Goal: Task Accomplishment & Management: Manage account settings

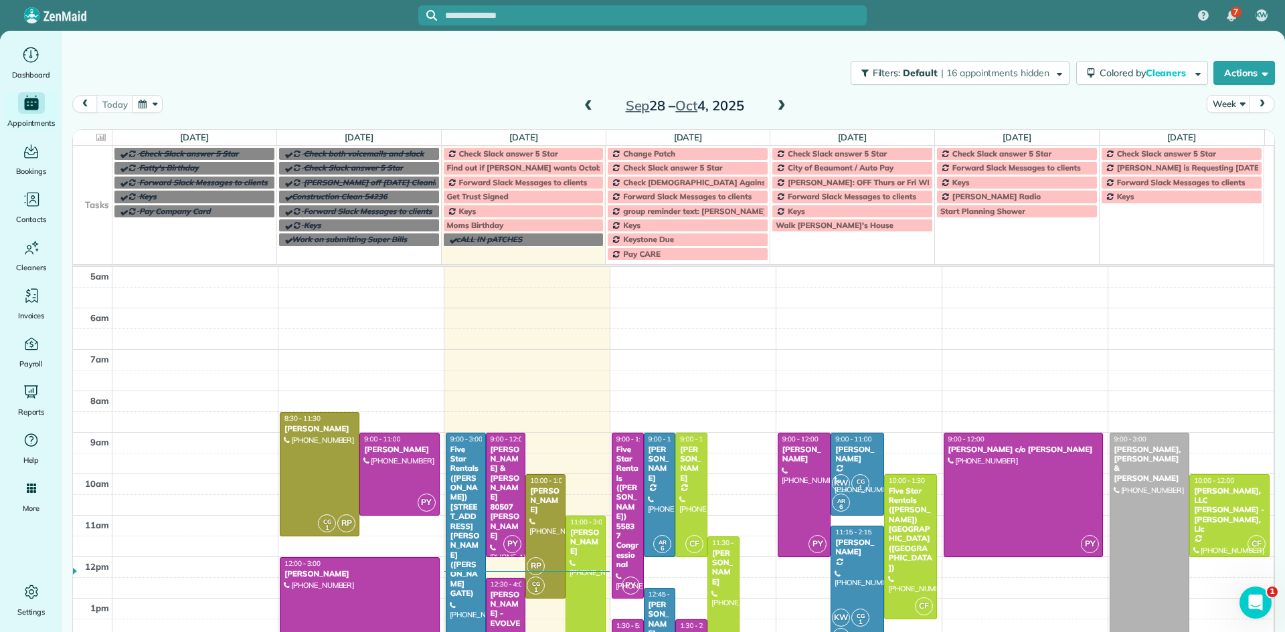
scroll to position [84, 0]
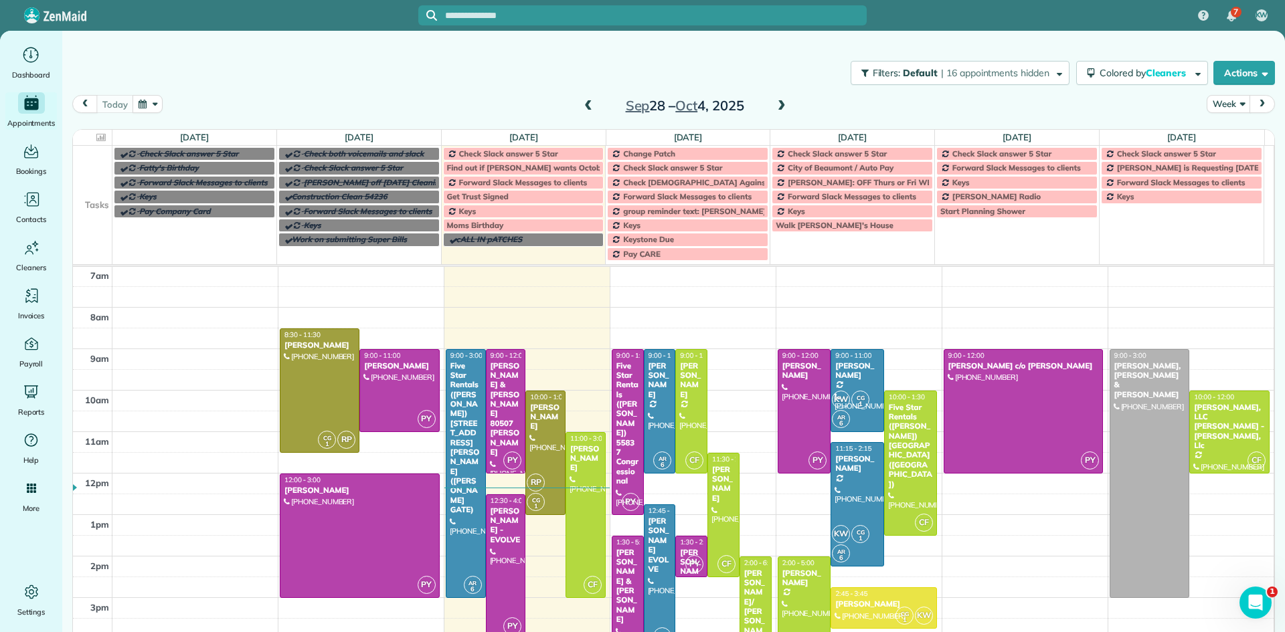
click at [499, 508] on div "Jen McEntee - EVOLVE" at bounding box center [506, 526] width 32 height 39
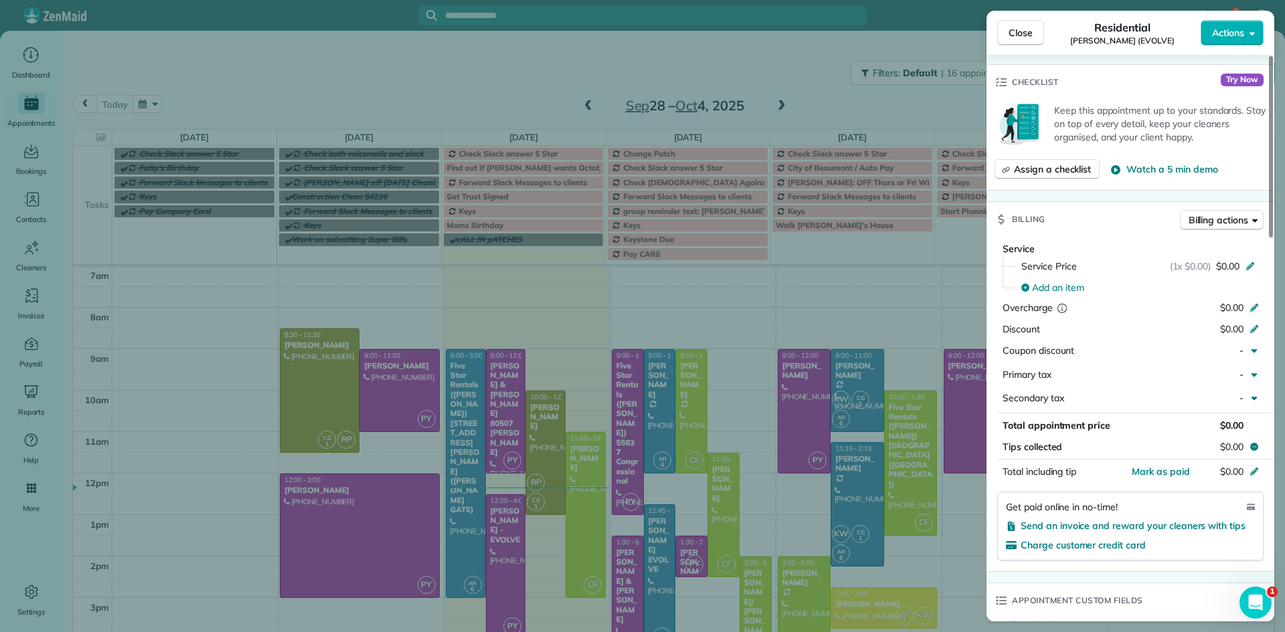
drag, startPoint x: 1266, startPoint y: 152, endPoint x: 1275, endPoint y: 210, distance: 58.9
click at [1273, 238] on div at bounding box center [1271, 146] width 4 height 181
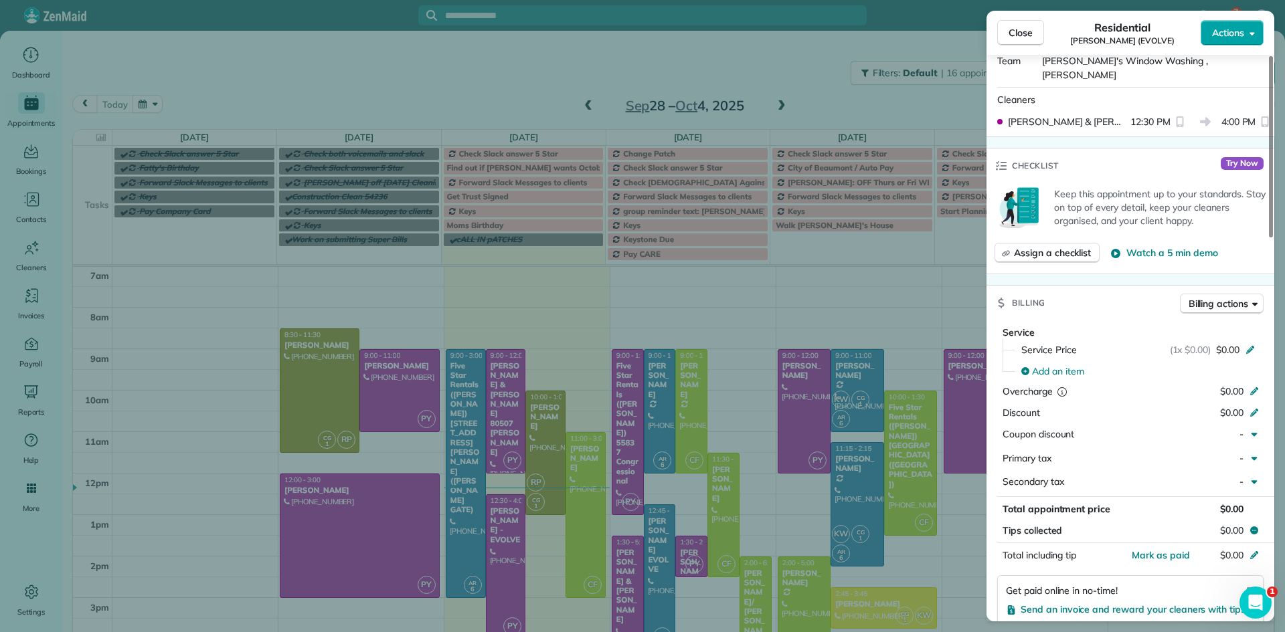
click at [1238, 29] on span "Actions" at bounding box center [1228, 32] width 32 height 13
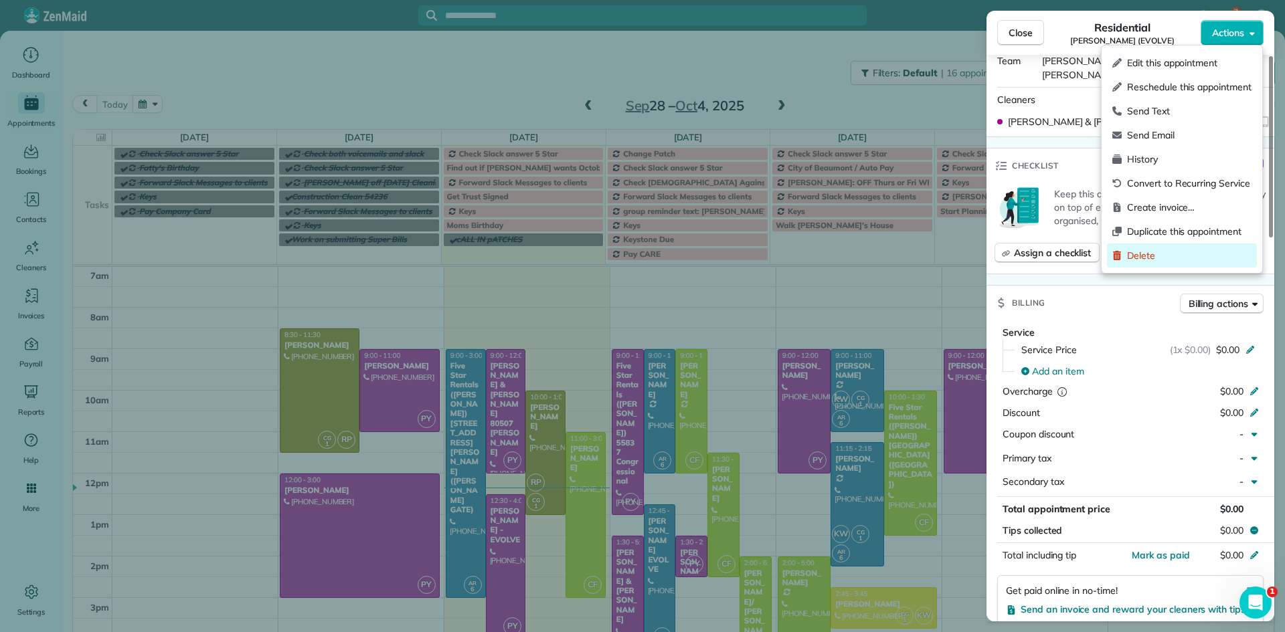
click at [1171, 260] on span "Delete" at bounding box center [1189, 255] width 124 height 13
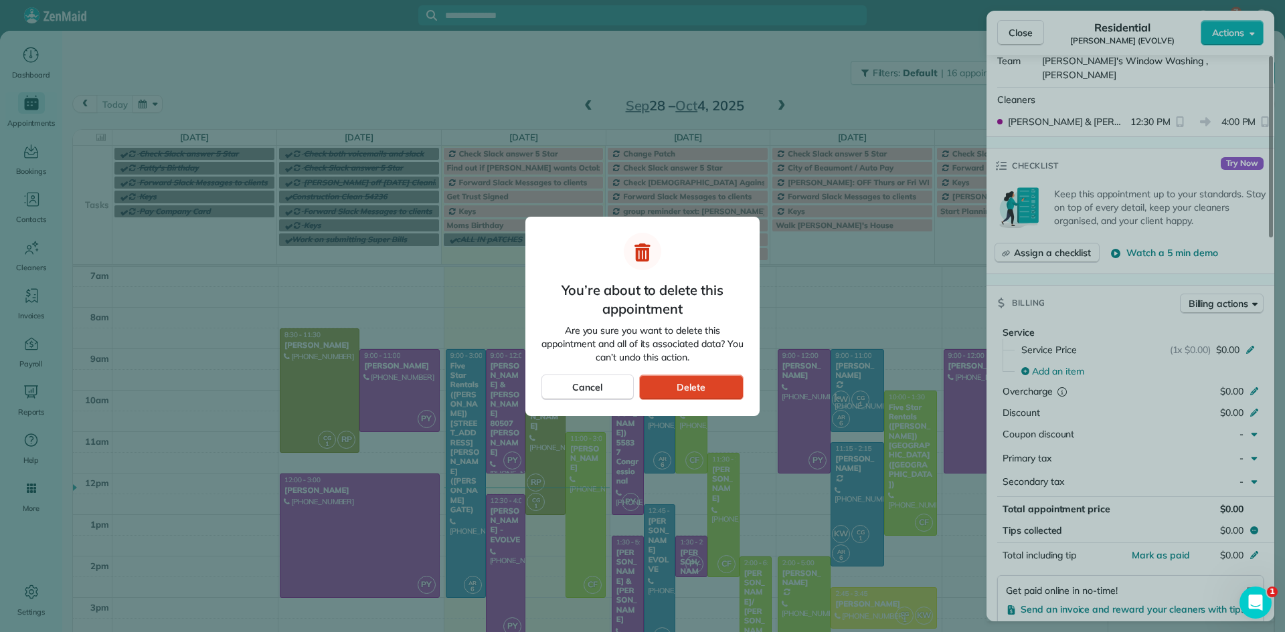
click at [707, 385] on div "Delete" at bounding box center [691, 387] width 104 height 25
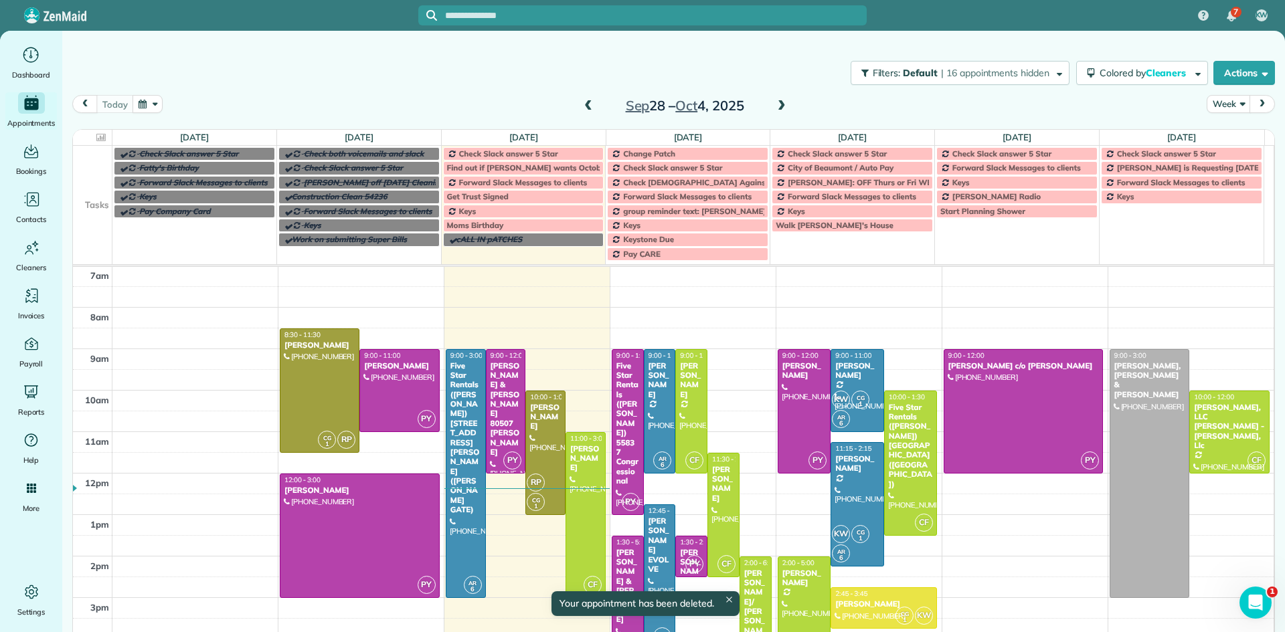
click at [774, 108] on span at bounding box center [781, 106] width 15 height 12
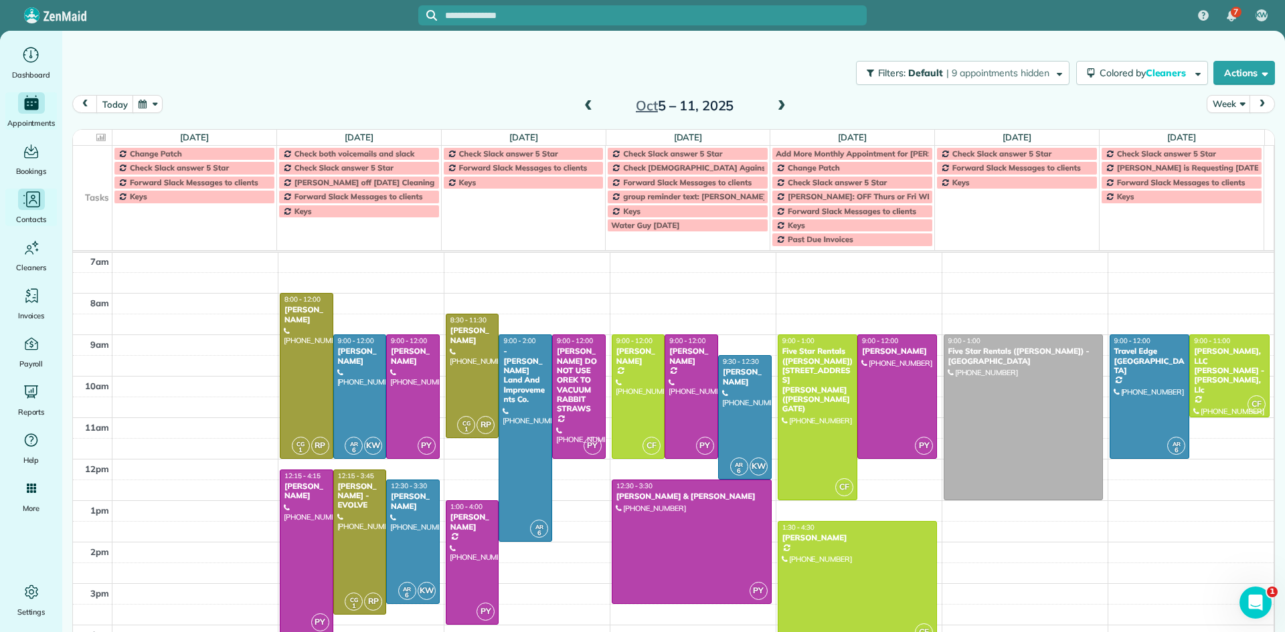
click at [31, 201] on icon "Main" at bounding box center [33, 202] width 8 height 4
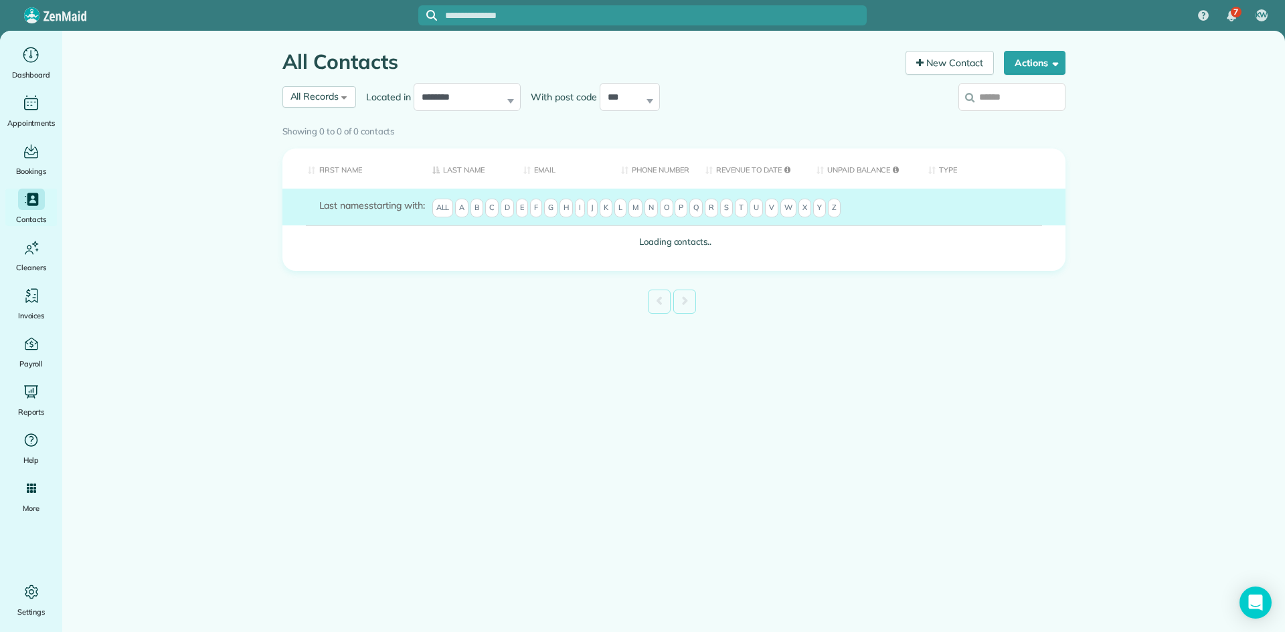
click at [987, 99] on input "search" at bounding box center [1011, 97] width 107 height 28
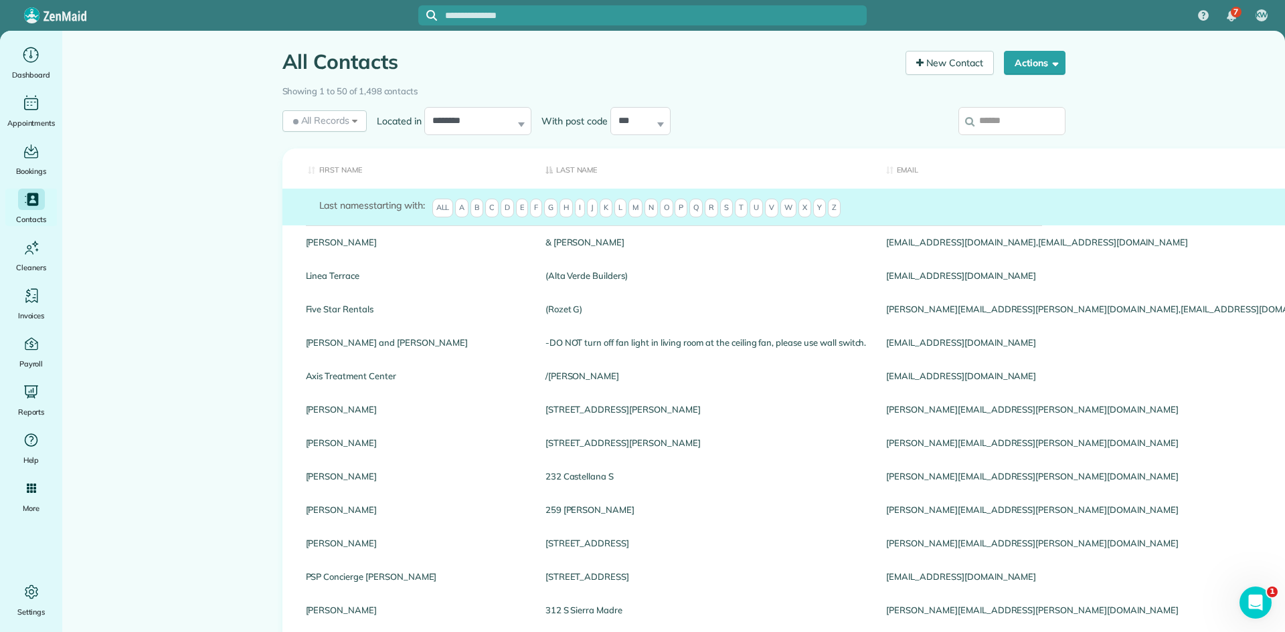
click at [987, 124] on input "search" at bounding box center [1011, 121] width 107 height 28
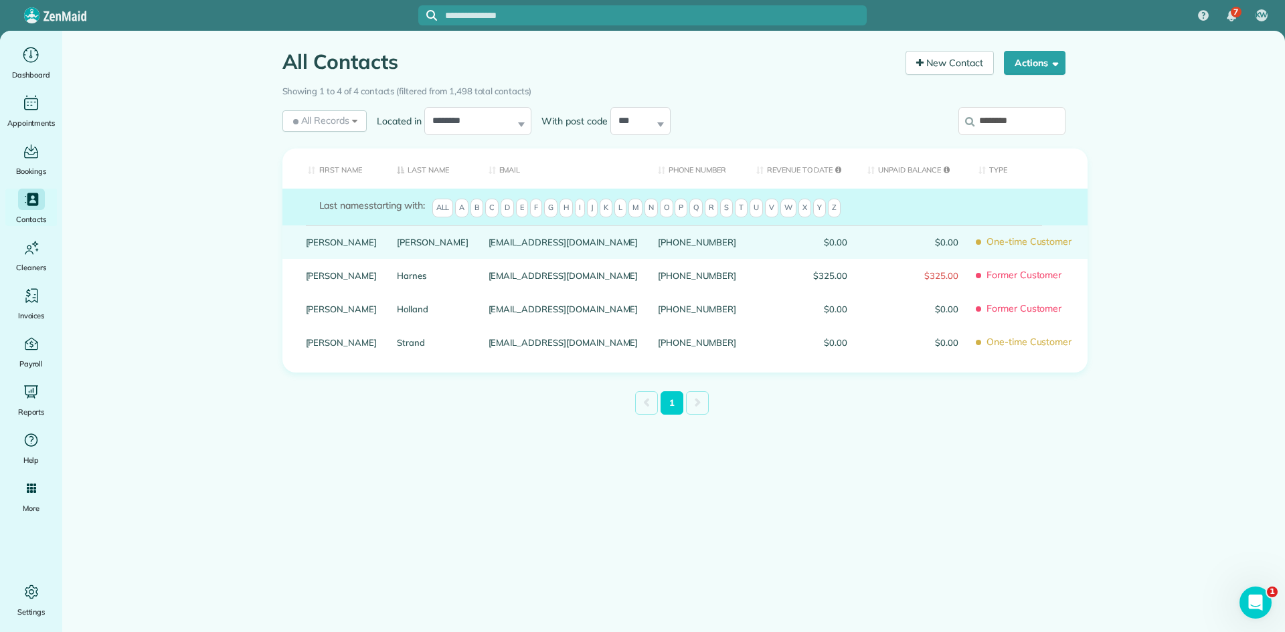
type input "********"
click at [397, 247] on link "[PERSON_NAME]" at bounding box center [433, 242] width 72 height 9
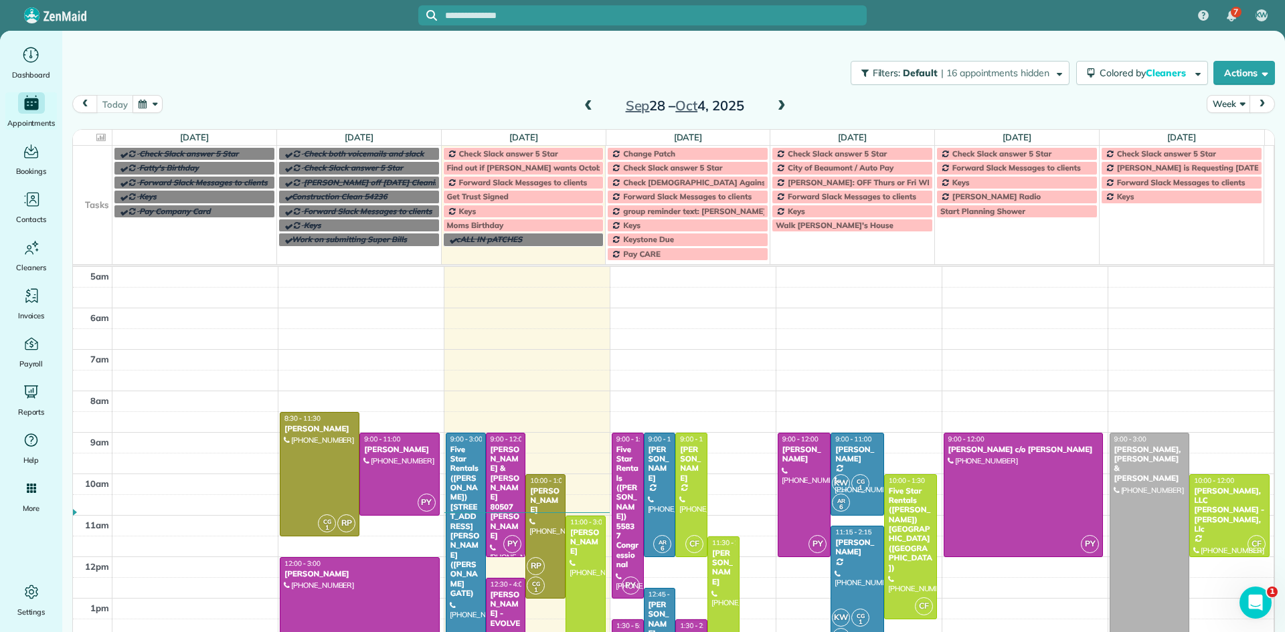
scroll to position [84, 0]
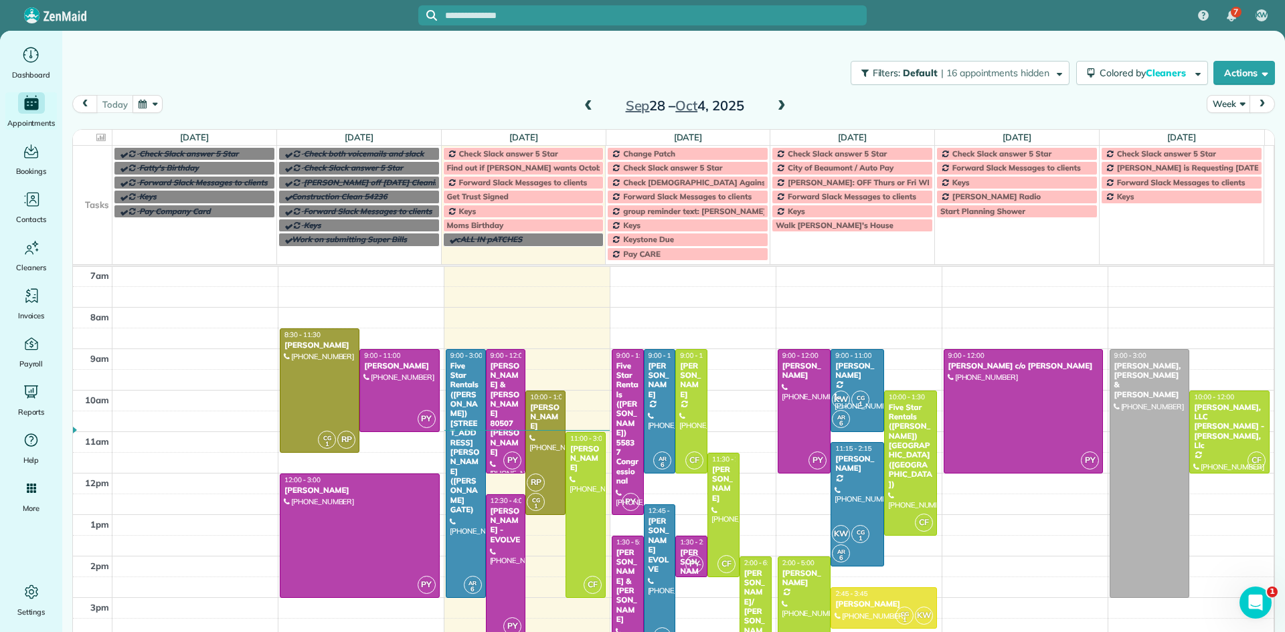
click at [774, 108] on span at bounding box center [781, 106] width 15 height 12
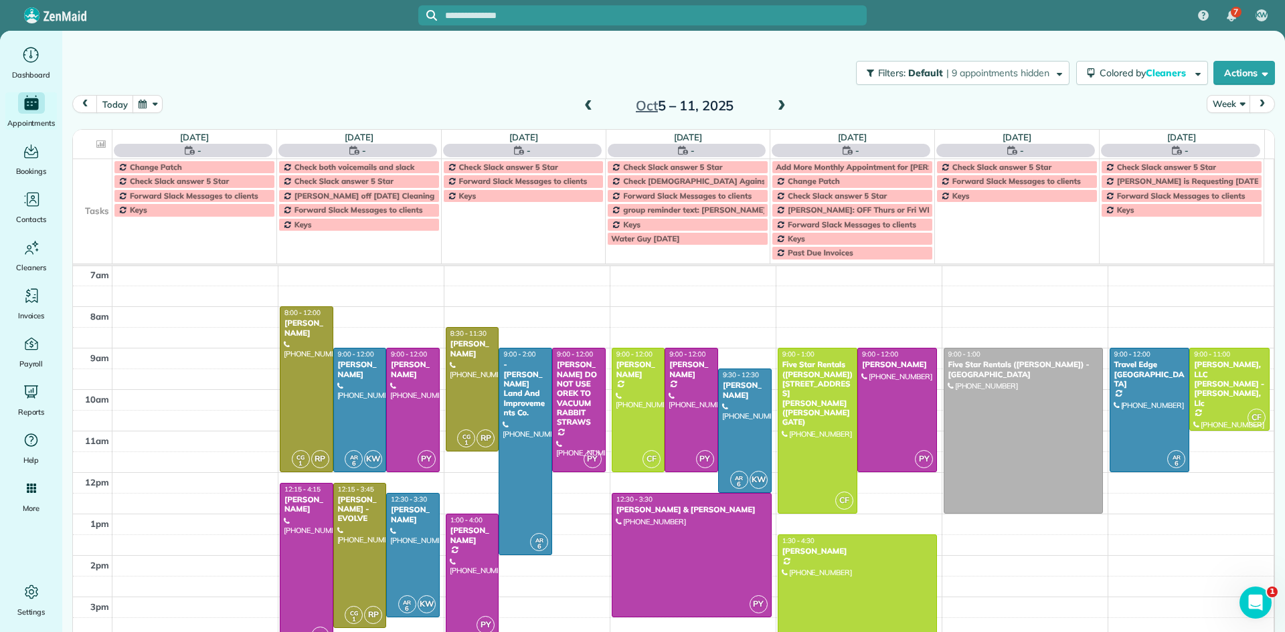
click at [774, 108] on span at bounding box center [781, 106] width 15 height 12
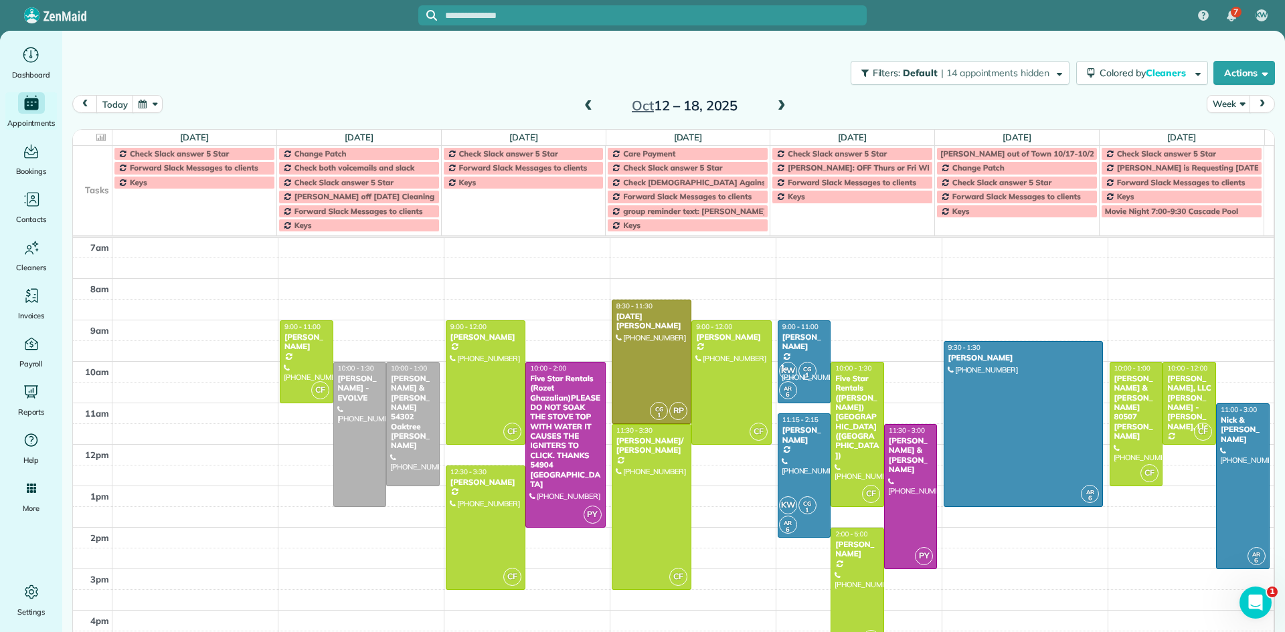
click at [774, 108] on span at bounding box center [781, 106] width 15 height 12
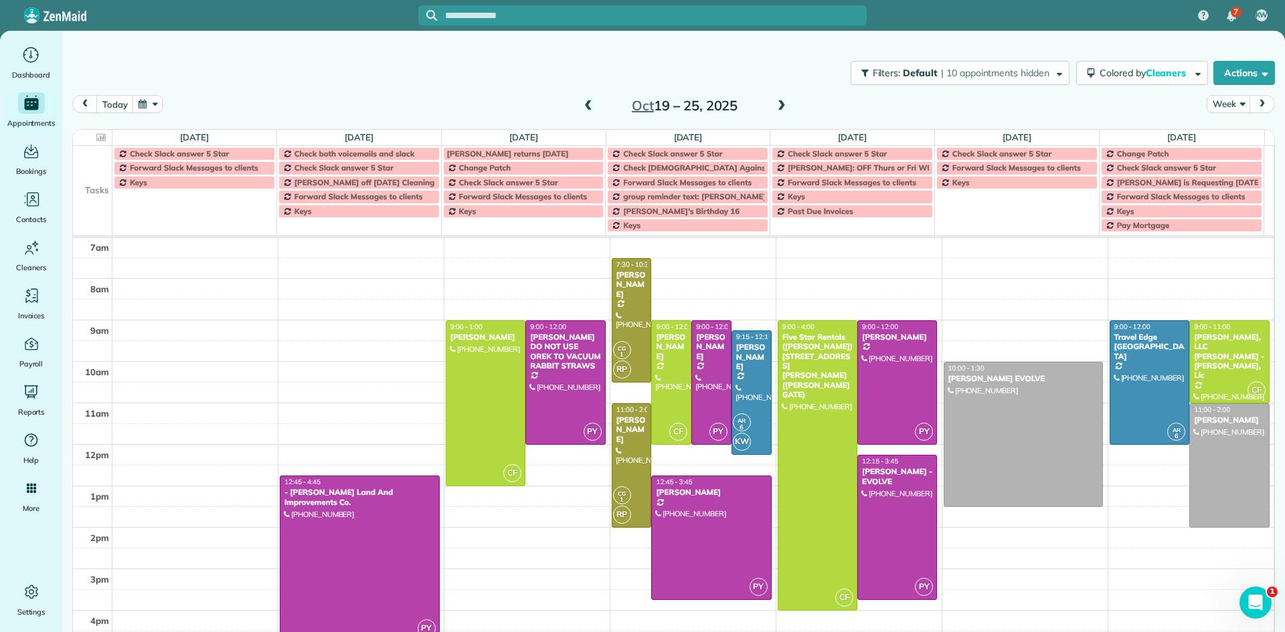
click at [581, 106] on span at bounding box center [588, 106] width 15 height 12
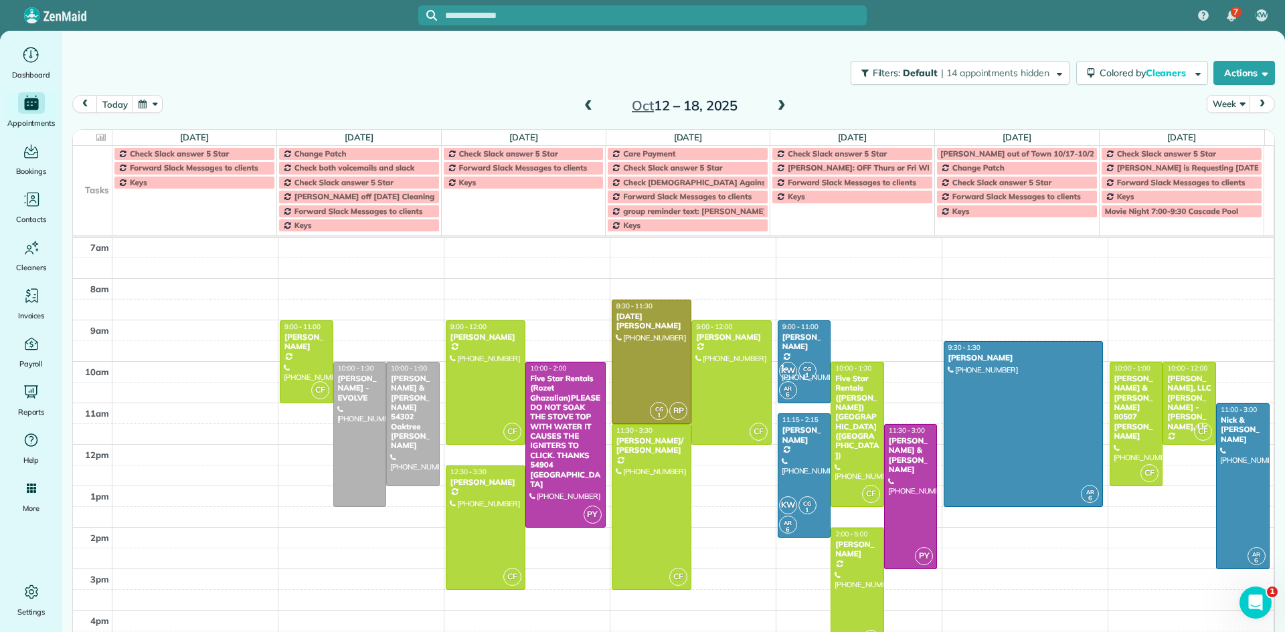
click at [581, 106] on span at bounding box center [588, 106] width 15 height 12
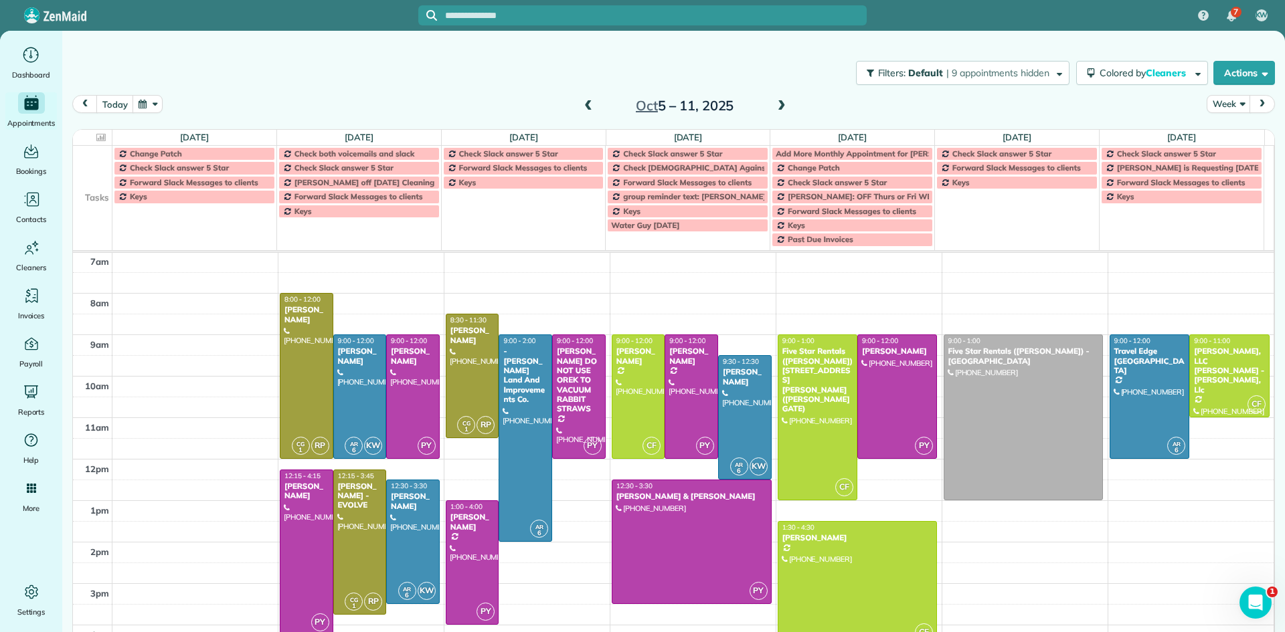
click at [469, 476] on div "5am 6am 7am 8am 9am 10am 11am 12pm 1pm 2pm 3pm 4pm 5pm 6pm 7pm 8pm 9pm 10pm CG …" at bounding box center [673, 542] width 1201 height 746
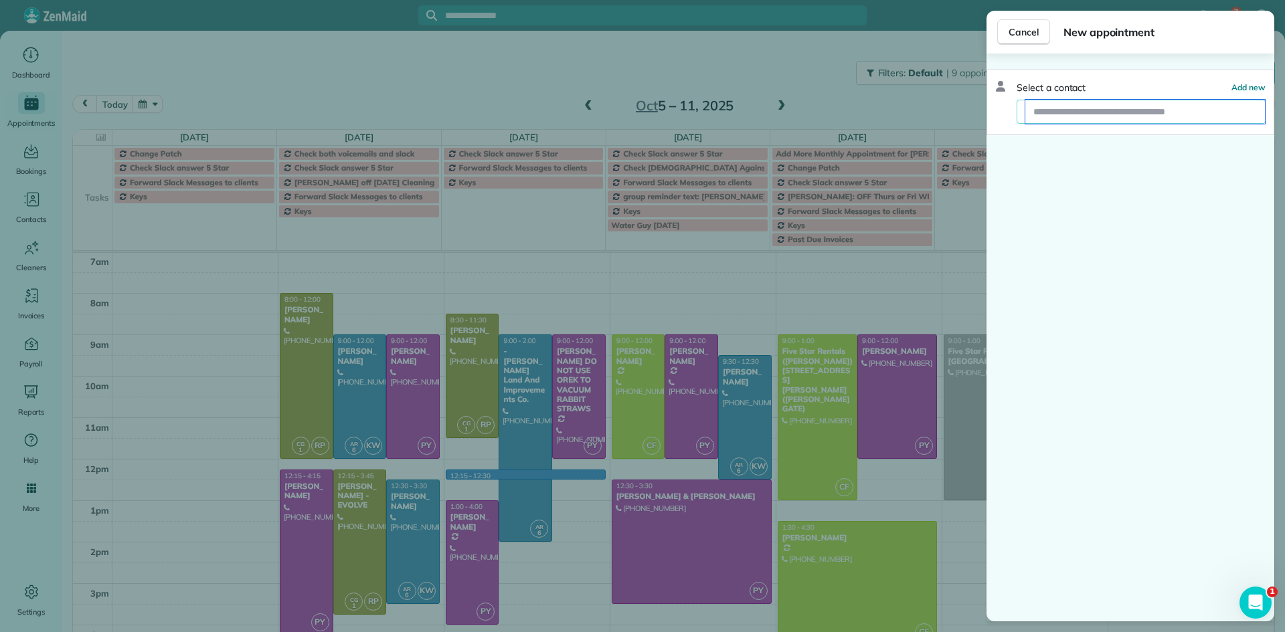
click at [1054, 110] on input "text" at bounding box center [1145, 112] width 240 height 24
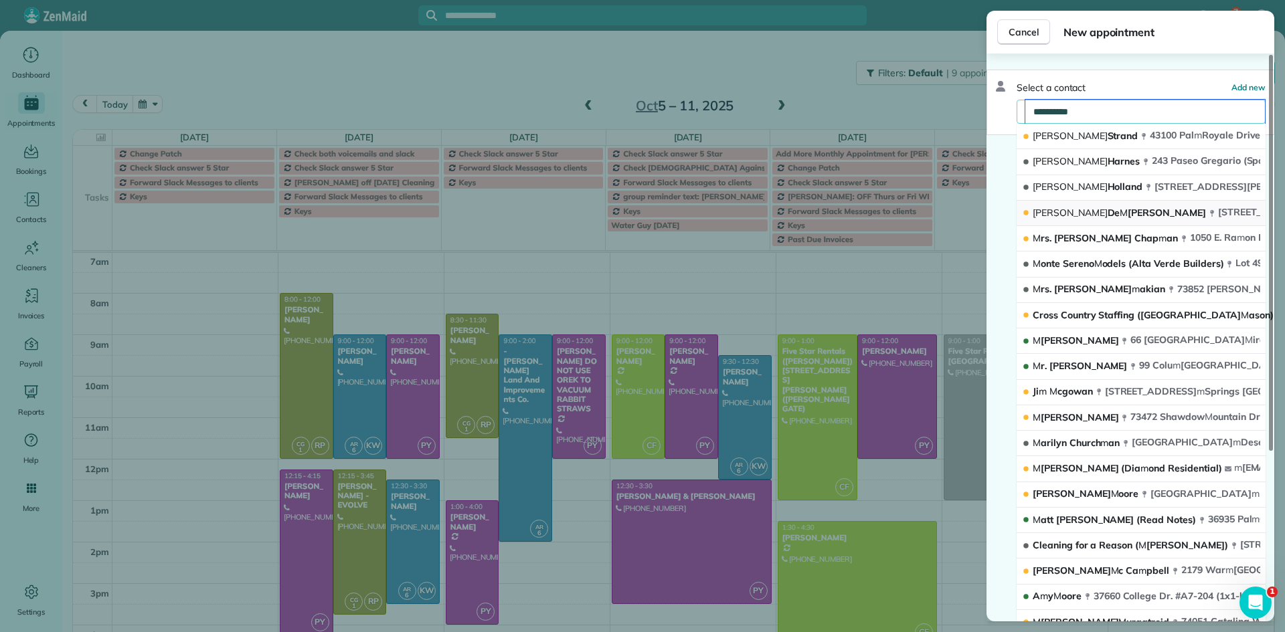
type input "**********"
click at [1218, 211] on span "147 Bouquet Canyon Drive Pal m Desert CA 92211" at bounding box center [1306, 212] width 176 height 12
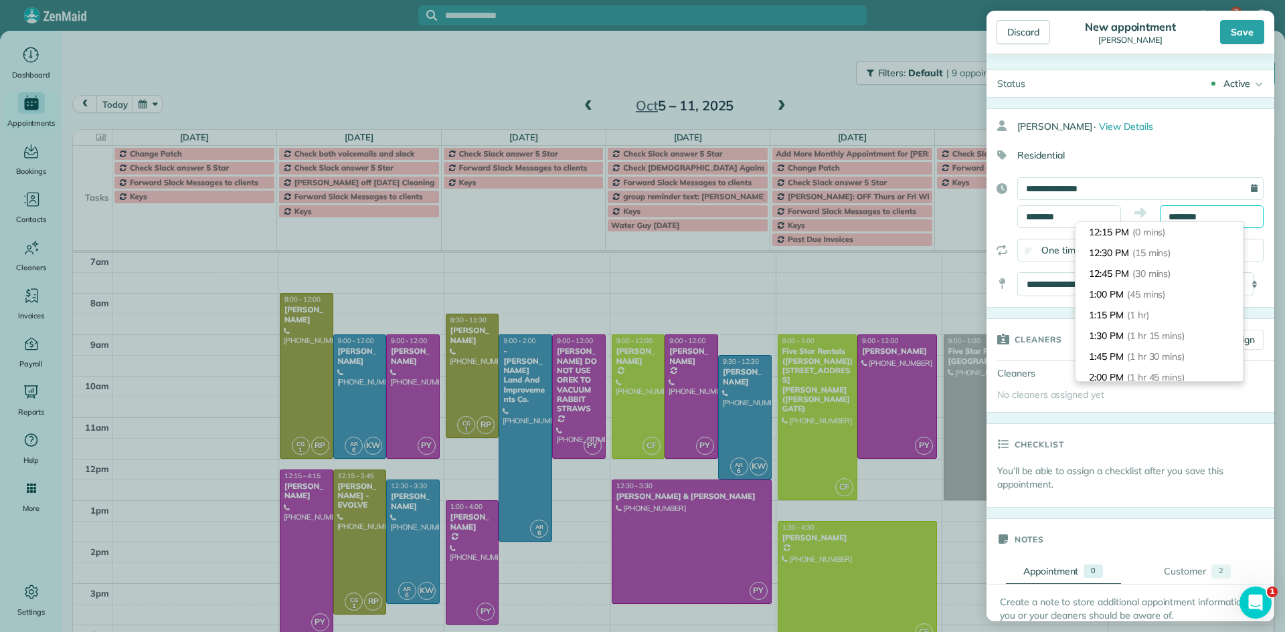
click at [1176, 215] on input "********" at bounding box center [1212, 216] width 104 height 23
type input "*******"
click at [1175, 335] on li "3:15 PM (3 hrs)" at bounding box center [1159, 329] width 167 height 21
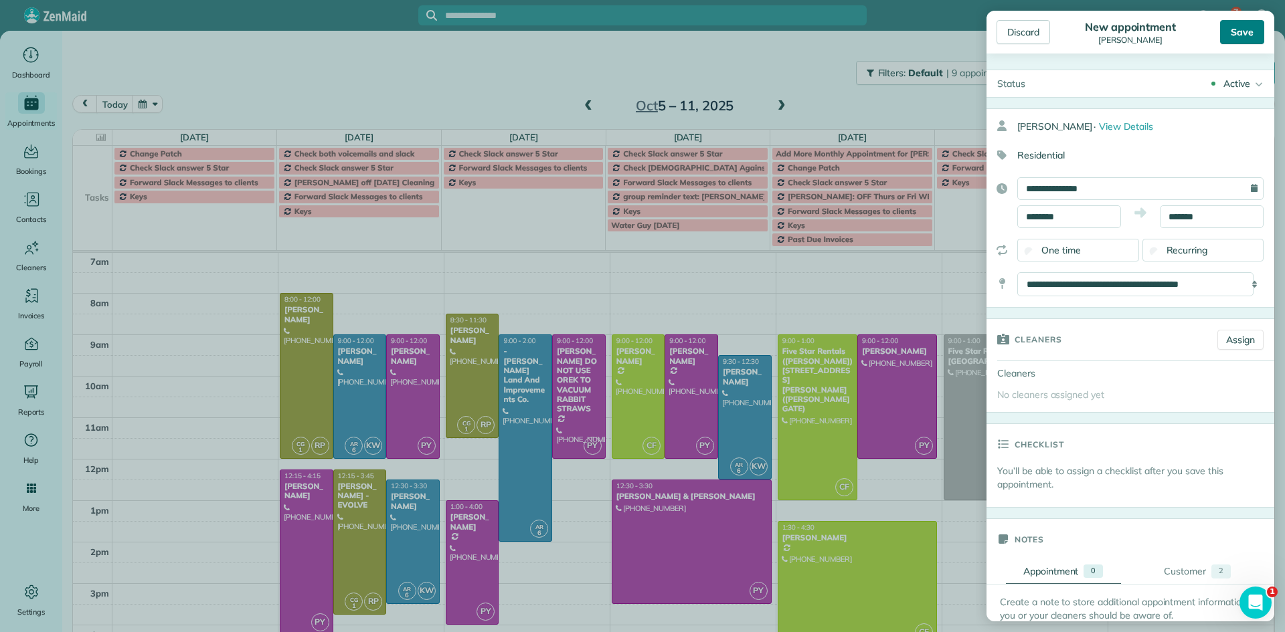
click at [1244, 38] on div "Save" at bounding box center [1242, 32] width 44 height 24
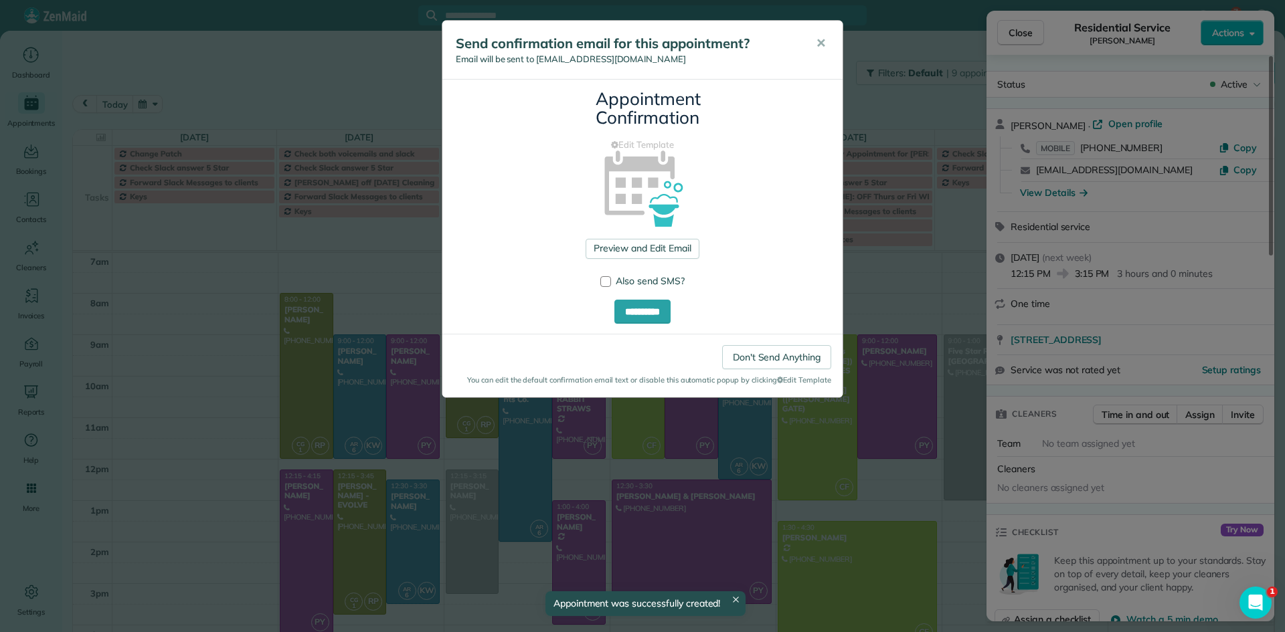
click at [1007, 30] on div "**********" at bounding box center [642, 316] width 1285 height 632
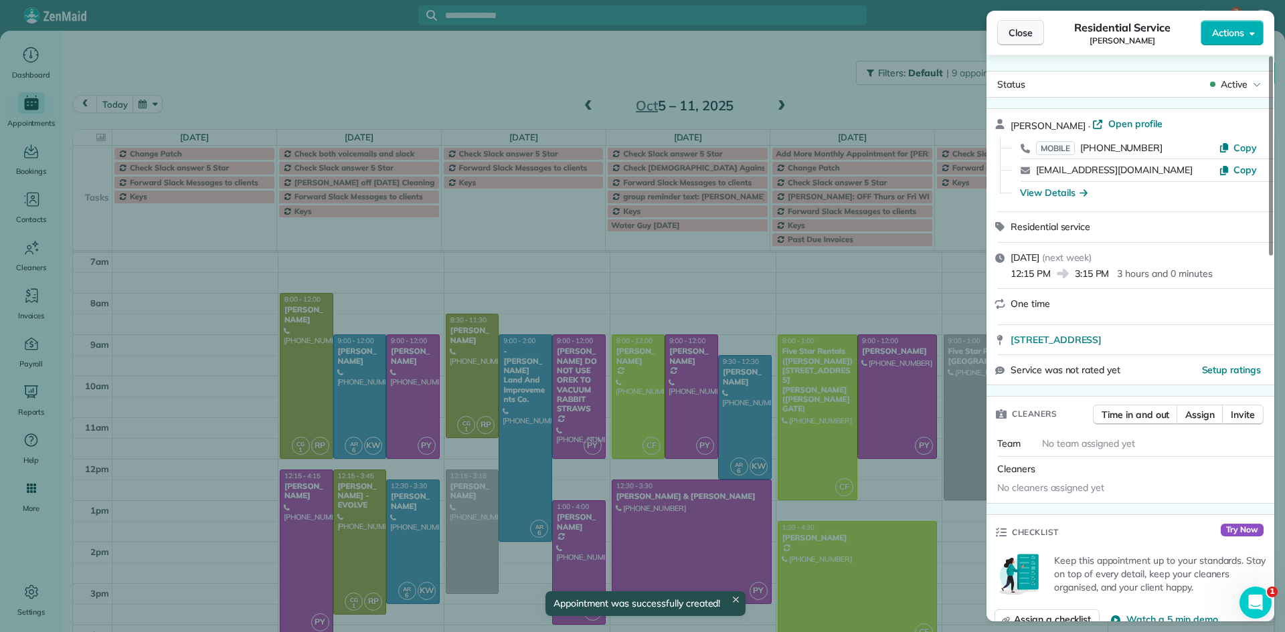
click at [1015, 34] on span "Close" at bounding box center [1021, 32] width 24 height 13
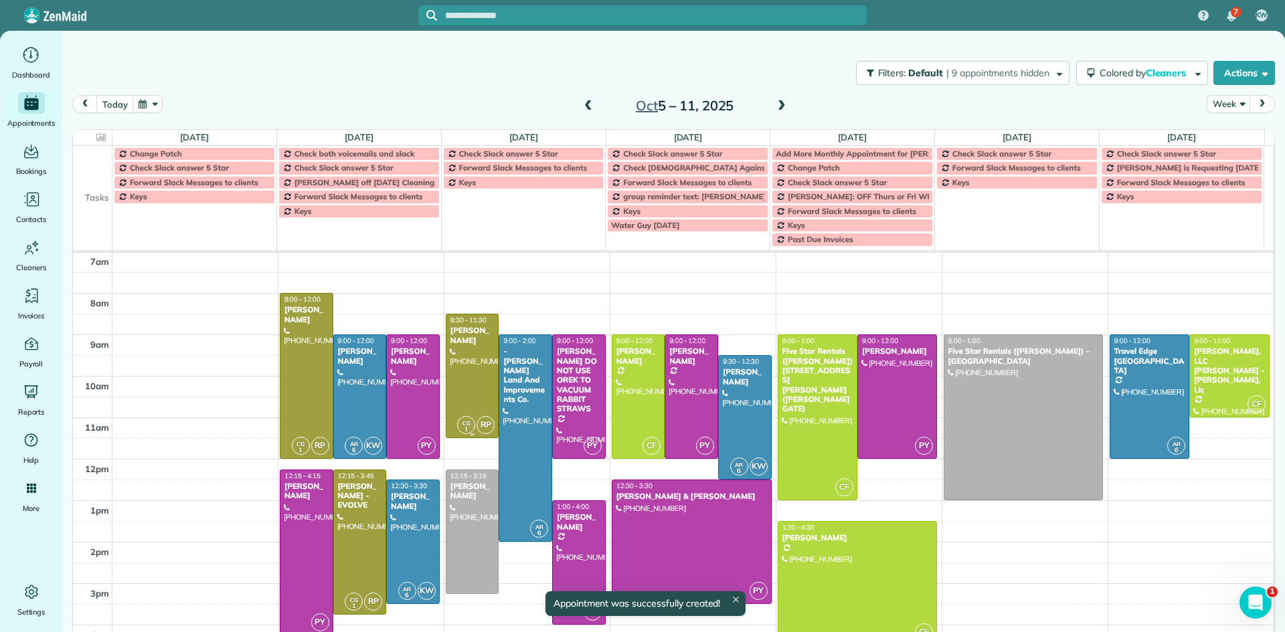
click at [464, 386] on div at bounding box center [472, 376] width 52 height 123
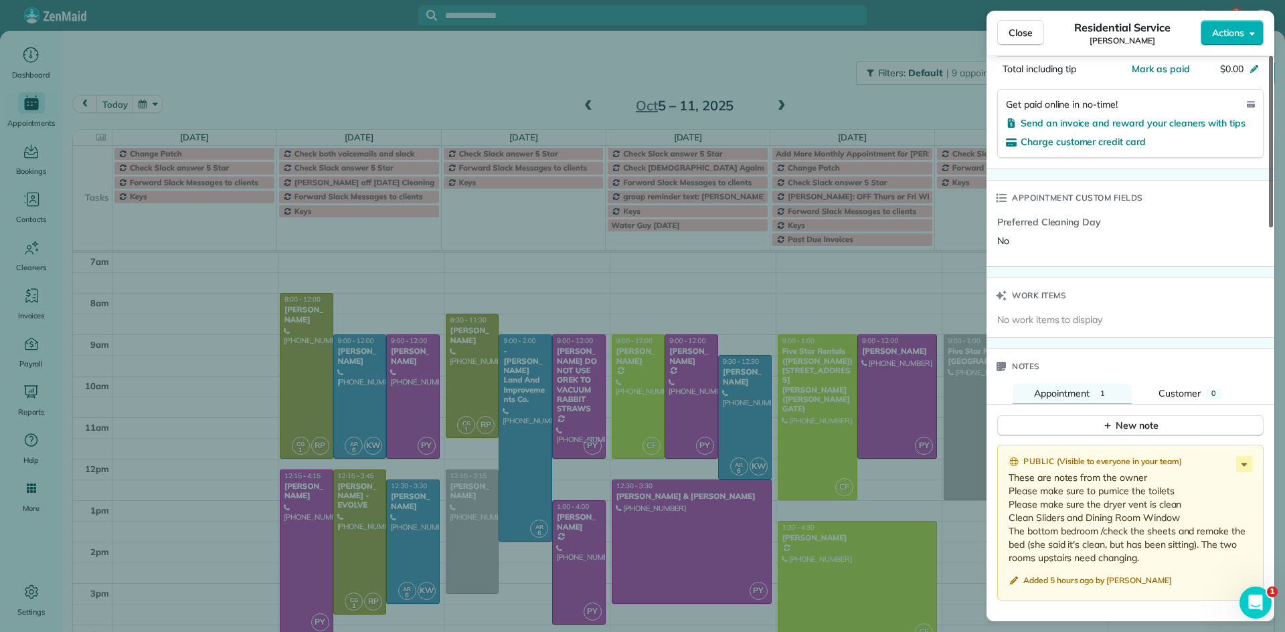
scroll to position [894, 0]
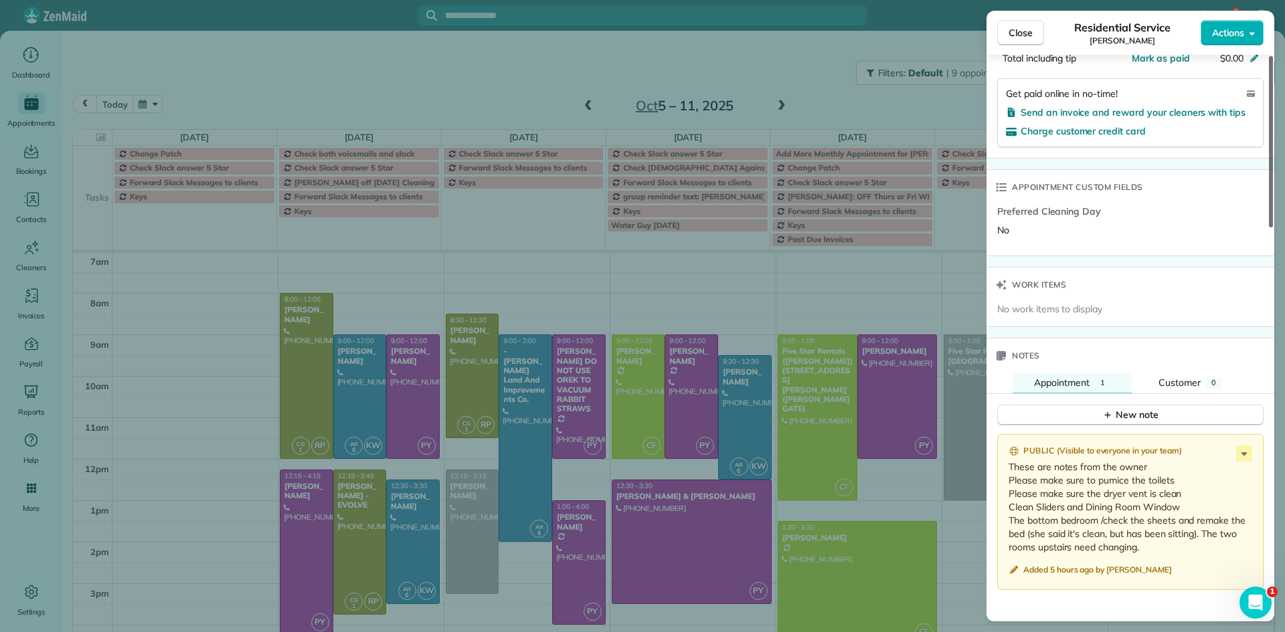
drag, startPoint x: 1267, startPoint y: 186, endPoint x: 1284, endPoint y: 456, distance: 270.9
click at [1273, 228] on div at bounding box center [1271, 141] width 4 height 171
click at [1029, 32] on span "Close" at bounding box center [1021, 32] width 24 height 13
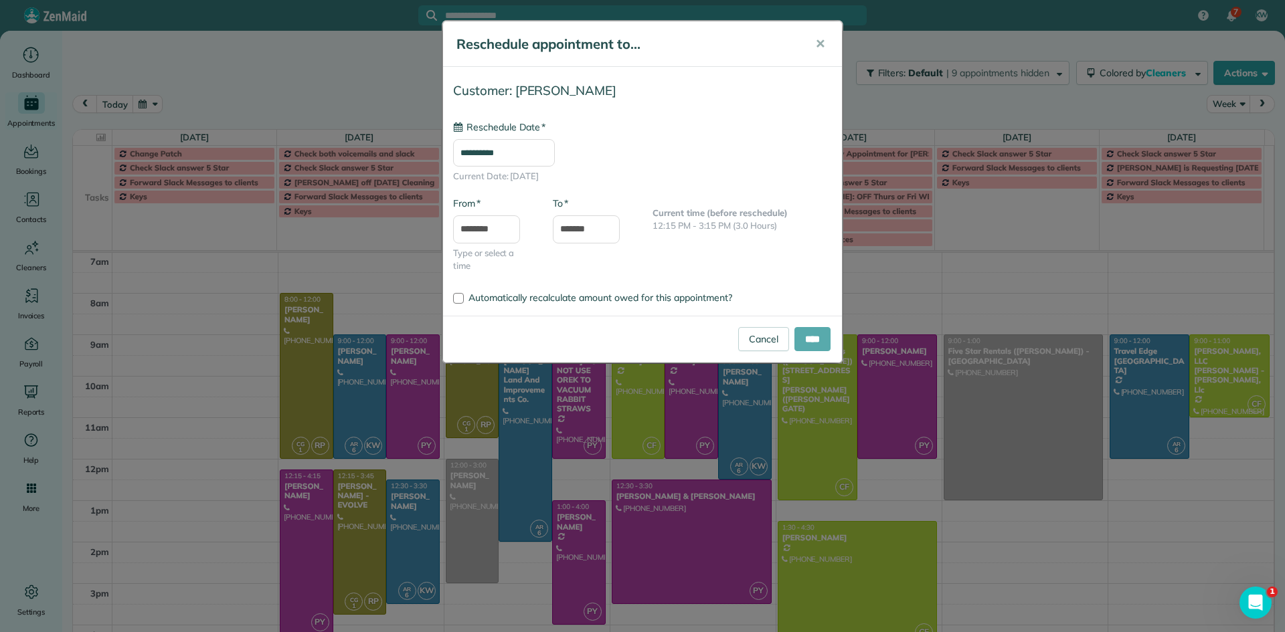
type input "**********"
click at [819, 338] on input "****" at bounding box center [812, 339] width 36 height 24
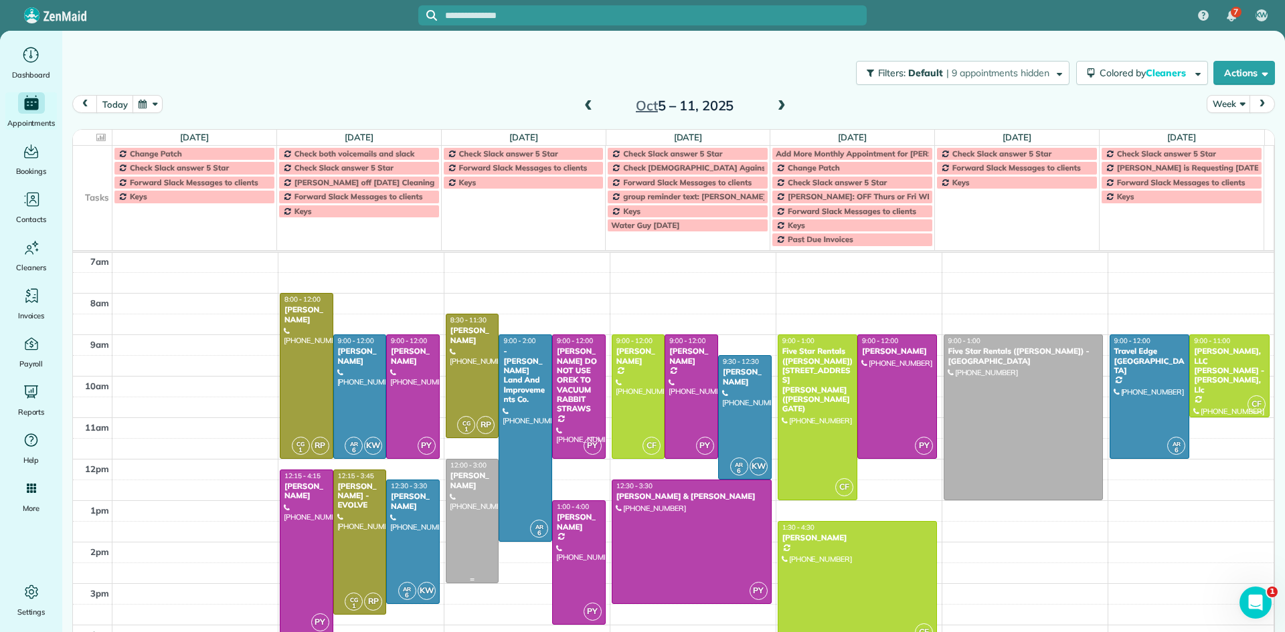
click at [464, 500] on div at bounding box center [472, 521] width 52 height 123
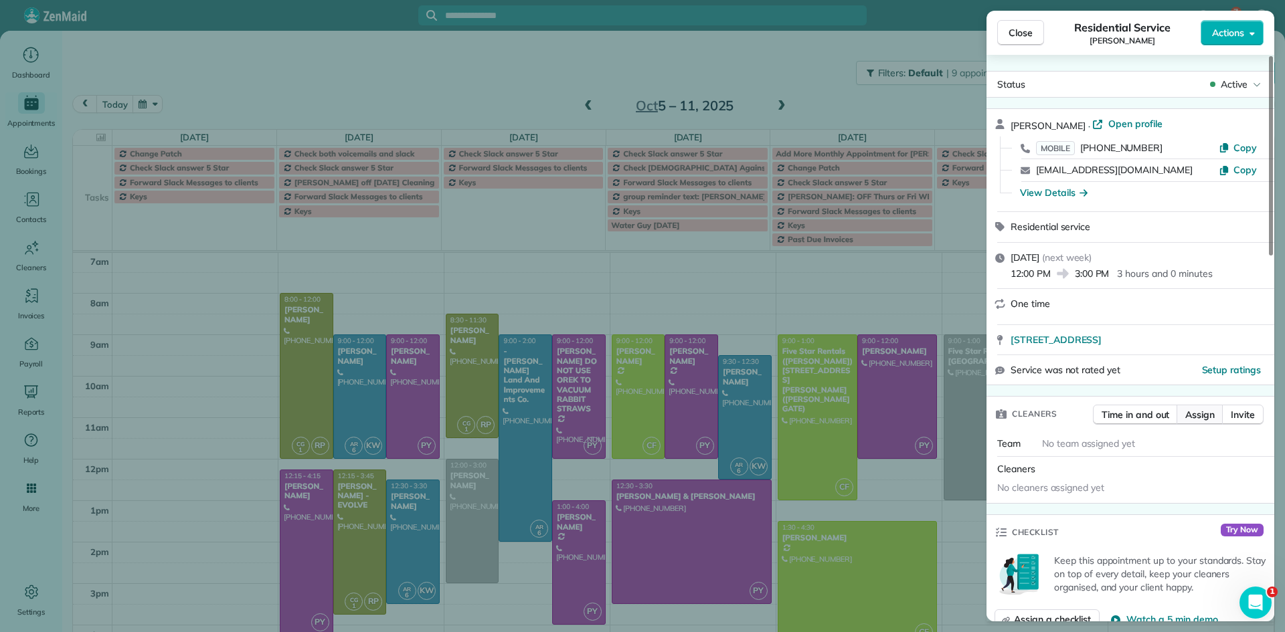
click at [1209, 410] on span "Assign" at bounding box center [1199, 414] width 29 height 13
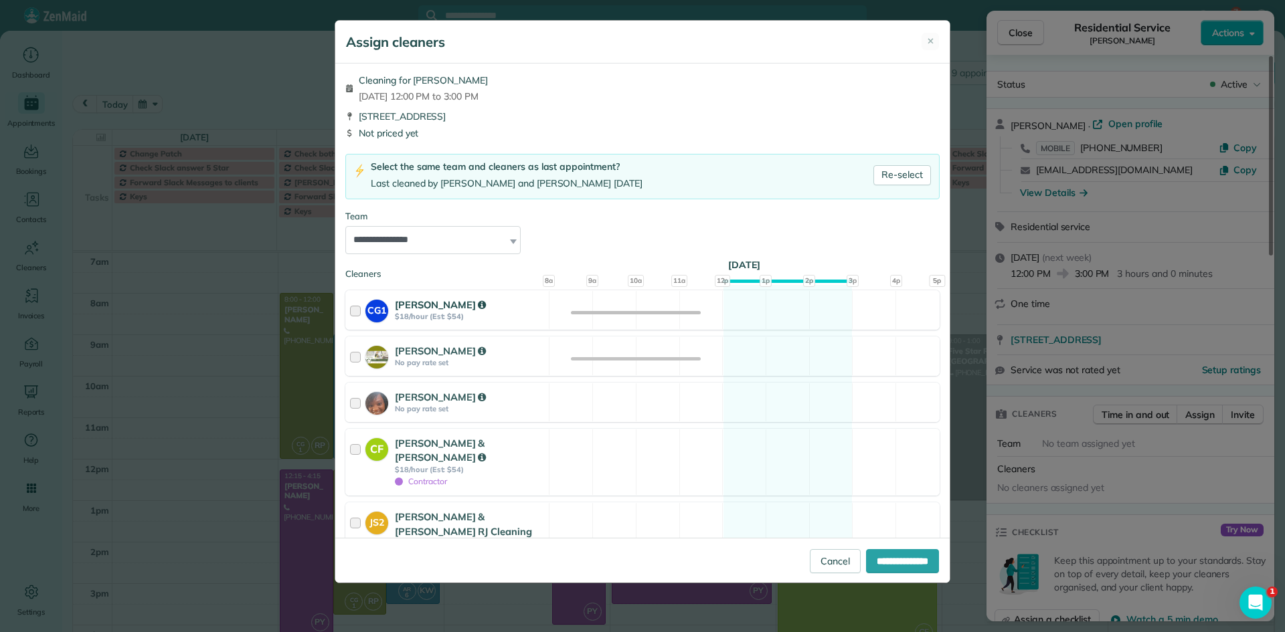
click at [358, 308] on div at bounding box center [357, 310] width 15 height 25
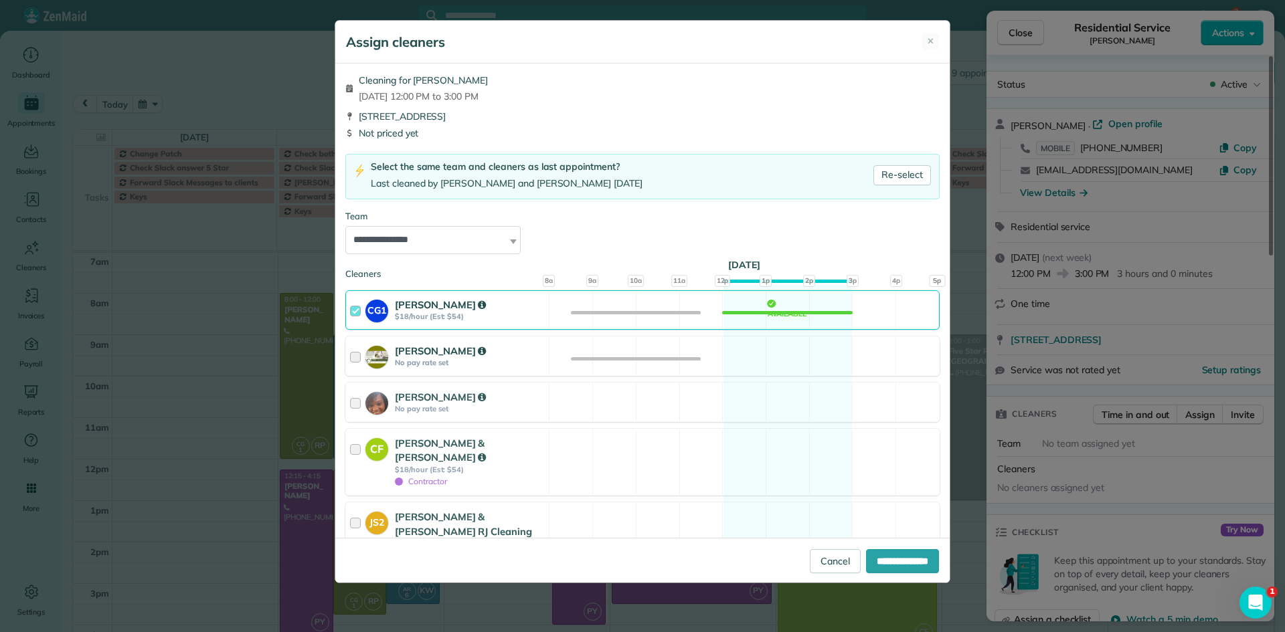
click at [356, 354] on div at bounding box center [357, 356] width 15 height 25
click at [885, 560] on input "**********" at bounding box center [902, 561] width 73 height 24
type input "**********"
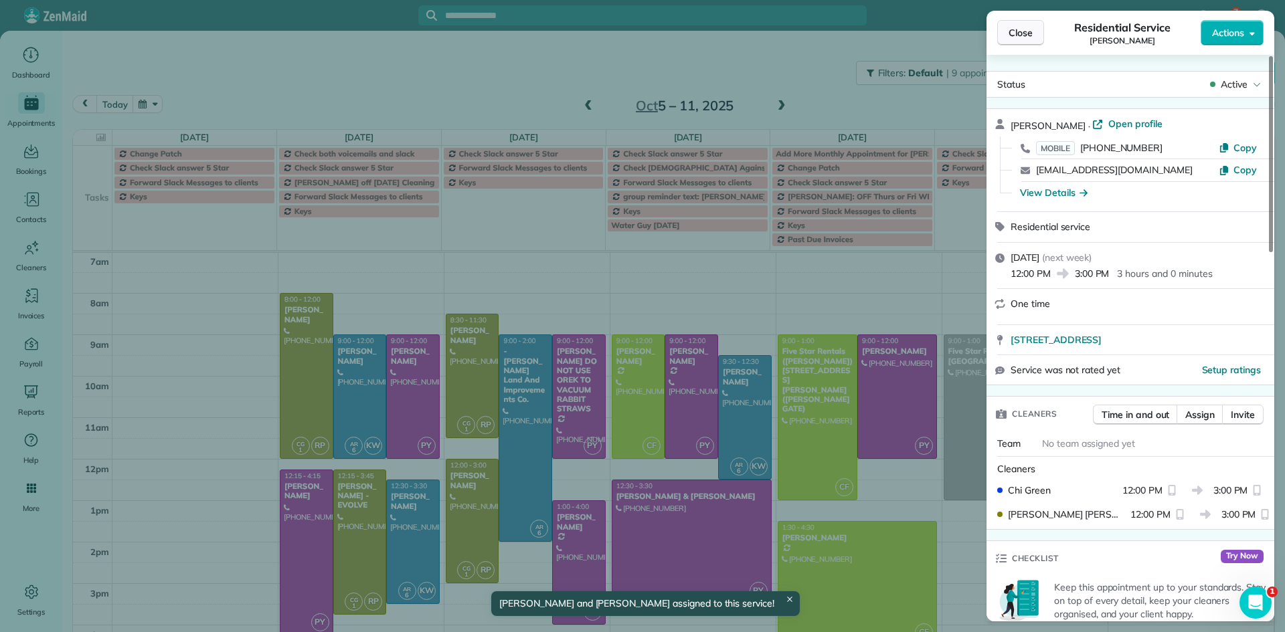
click at [1025, 38] on span "Close" at bounding box center [1021, 32] width 24 height 13
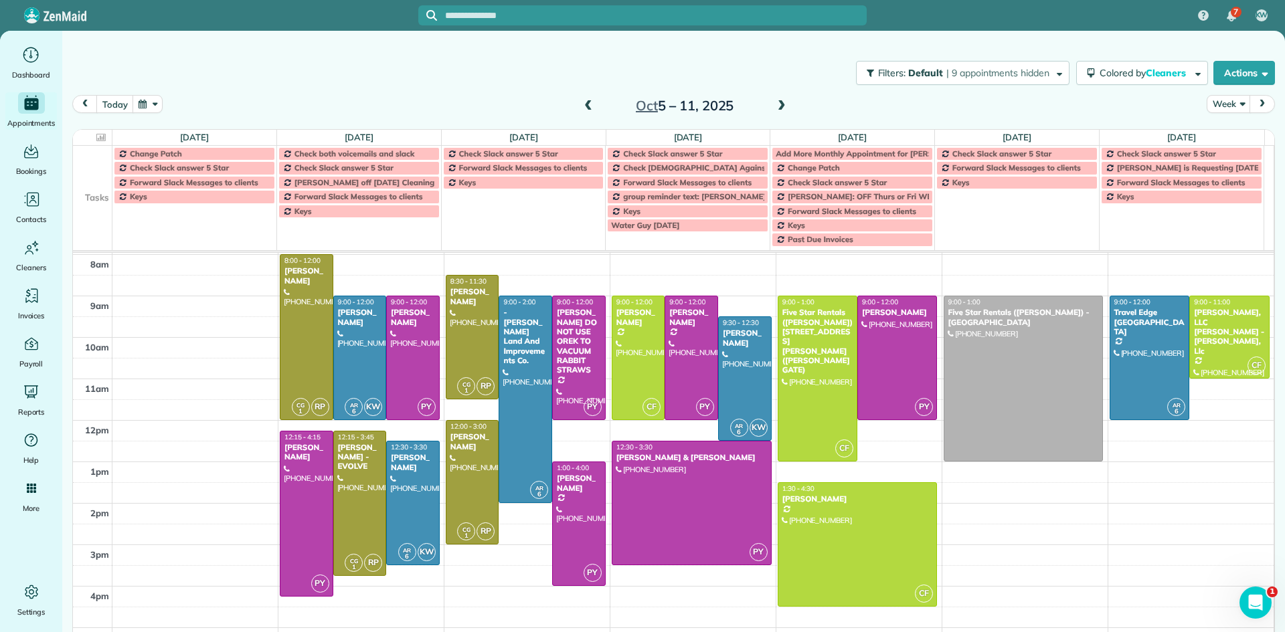
scroll to position [116, 0]
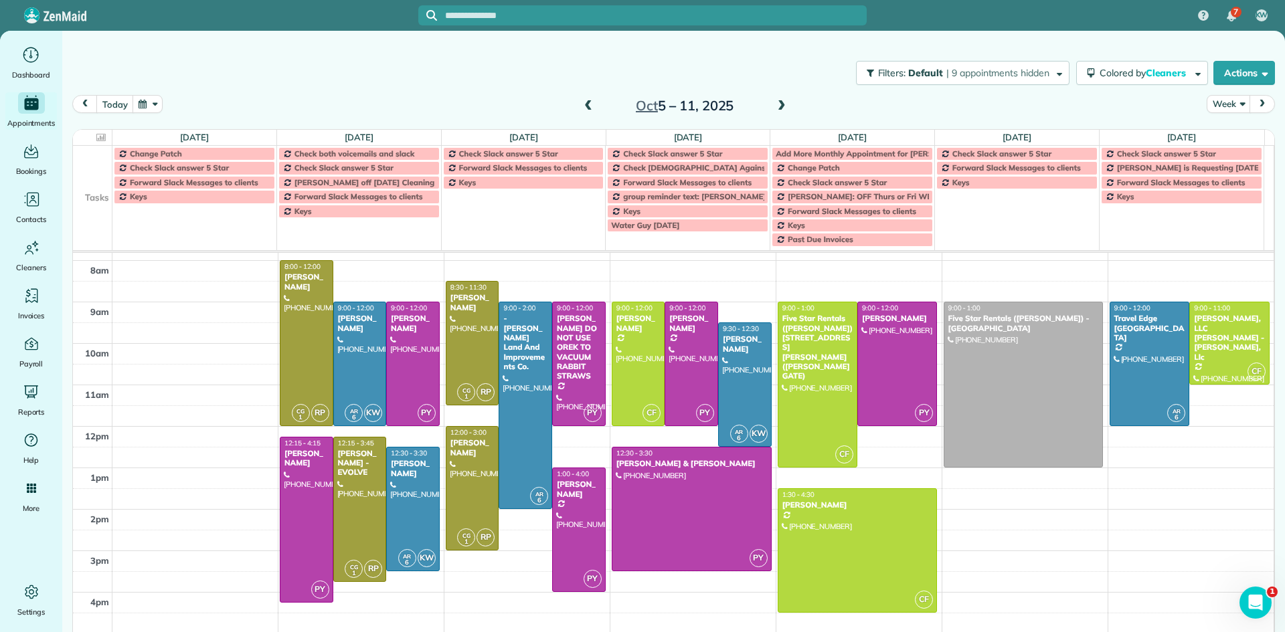
click at [586, 108] on span at bounding box center [588, 106] width 15 height 12
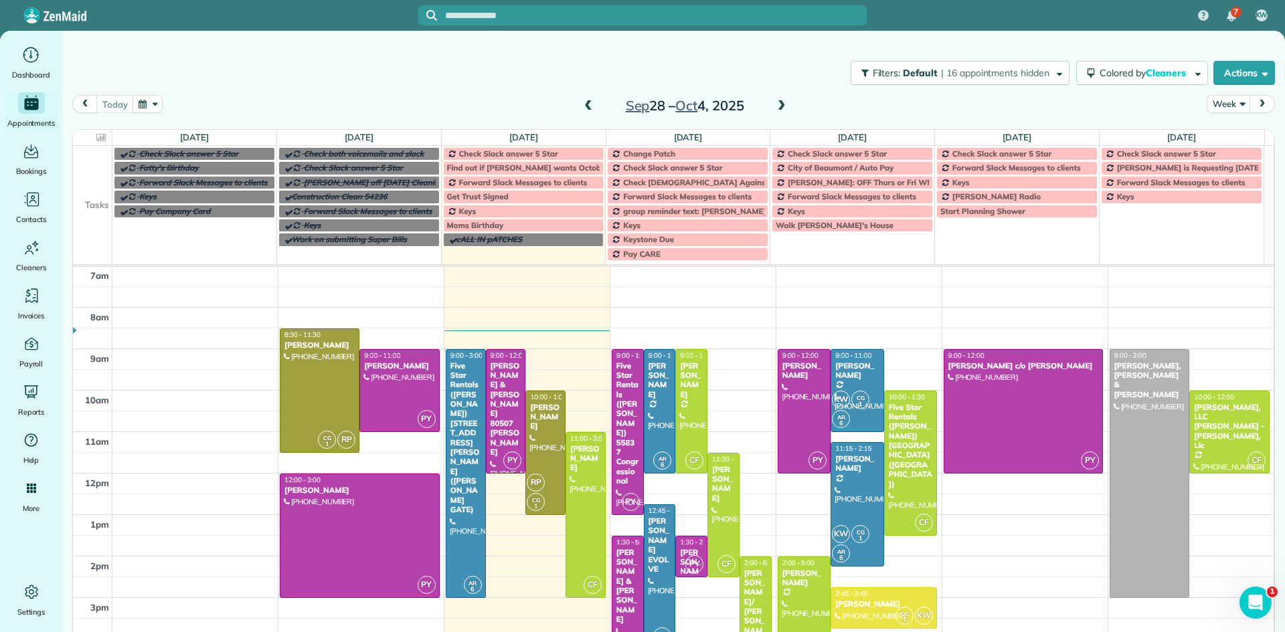
click at [776, 106] on span at bounding box center [781, 106] width 15 height 12
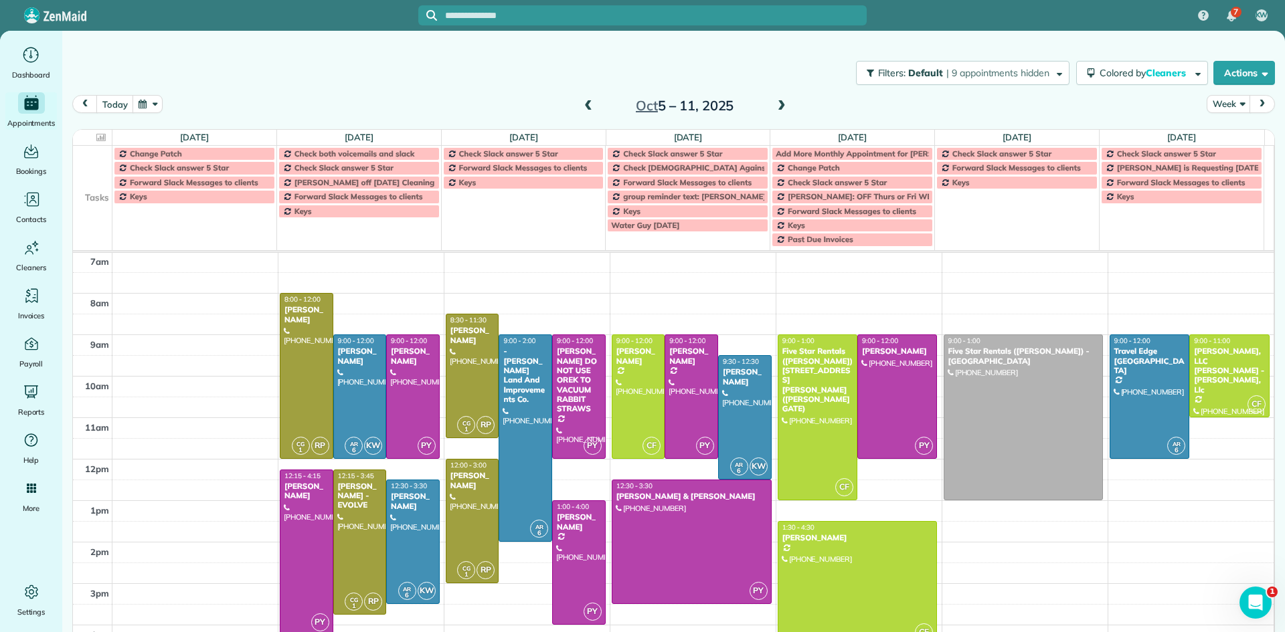
click at [776, 106] on span at bounding box center [781, 106] width 15 height 12
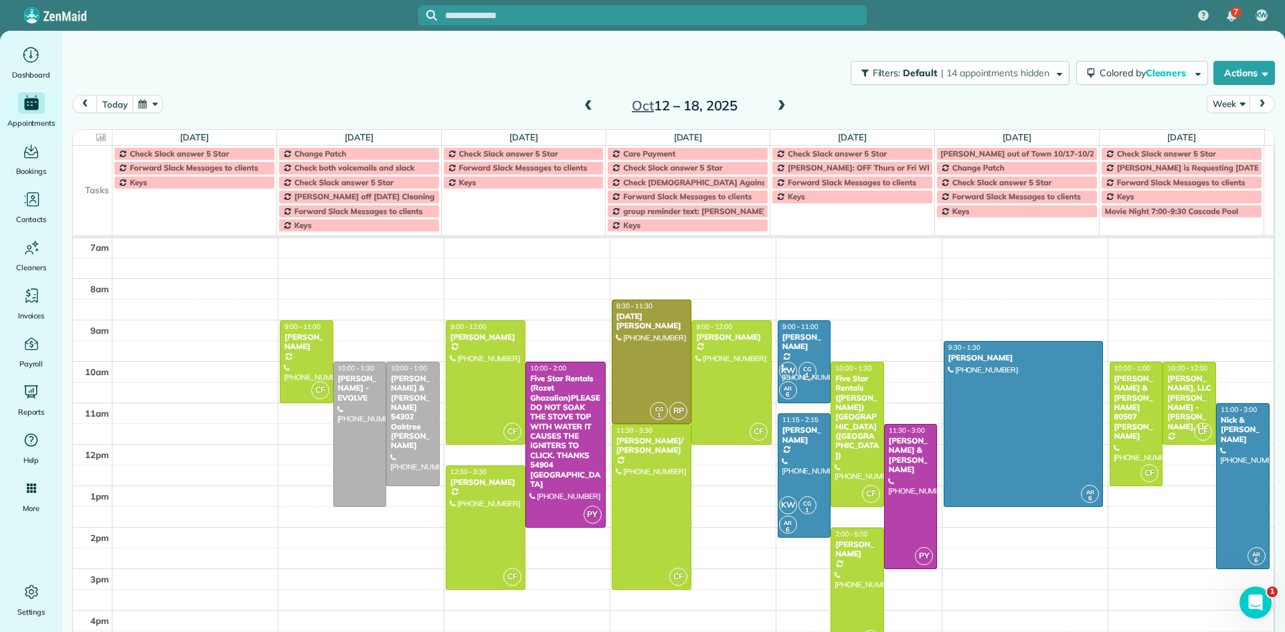
click at [776, 106] on span at bounding box center [781, 106] width 15 height 12
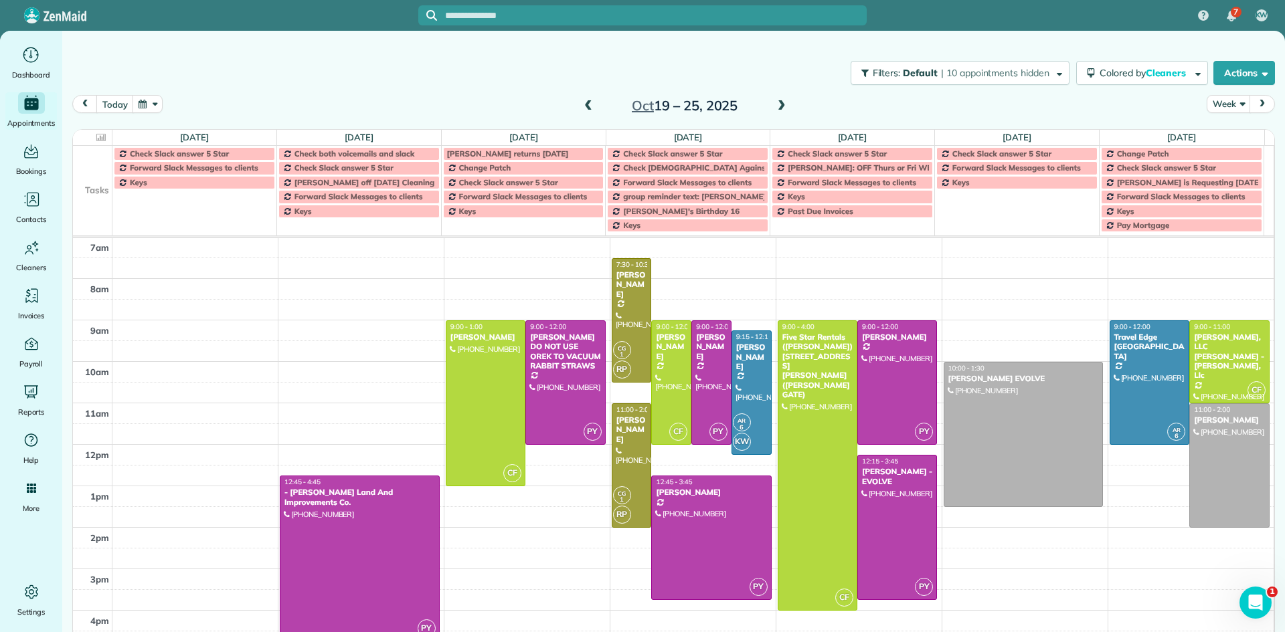
click at [776, 106] on span at bounding box center [781, 106] width 15 height 12
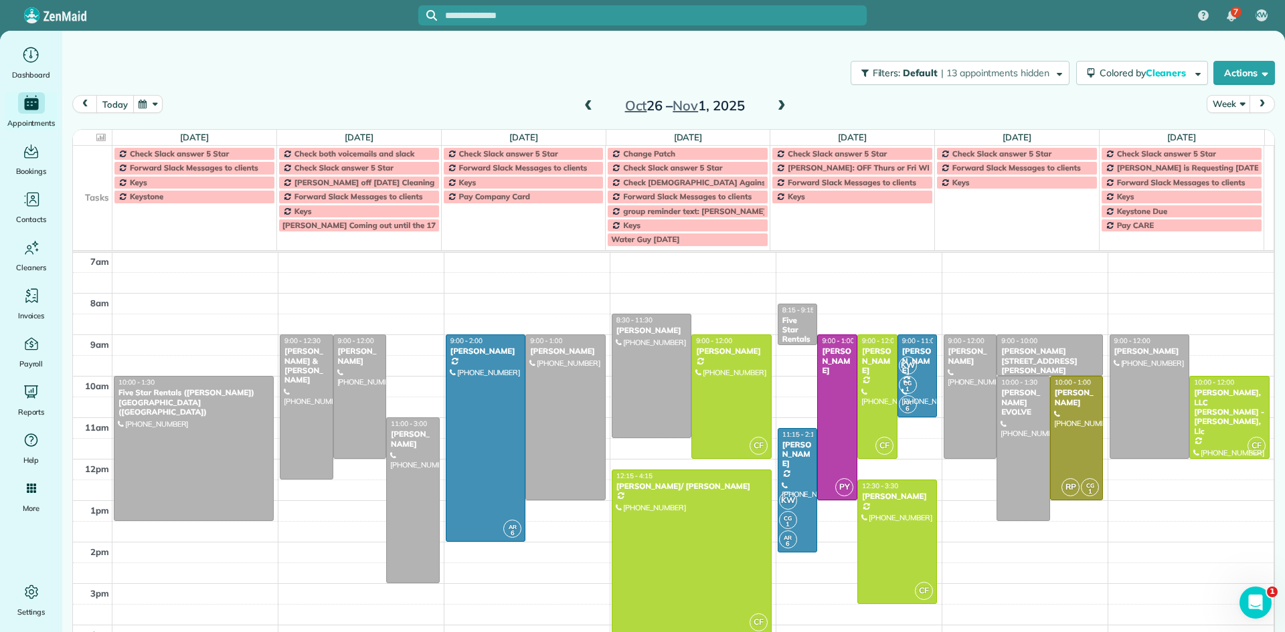
click at [114, 110] on button "today" at bounding box center [114, 104] width 37 height 18
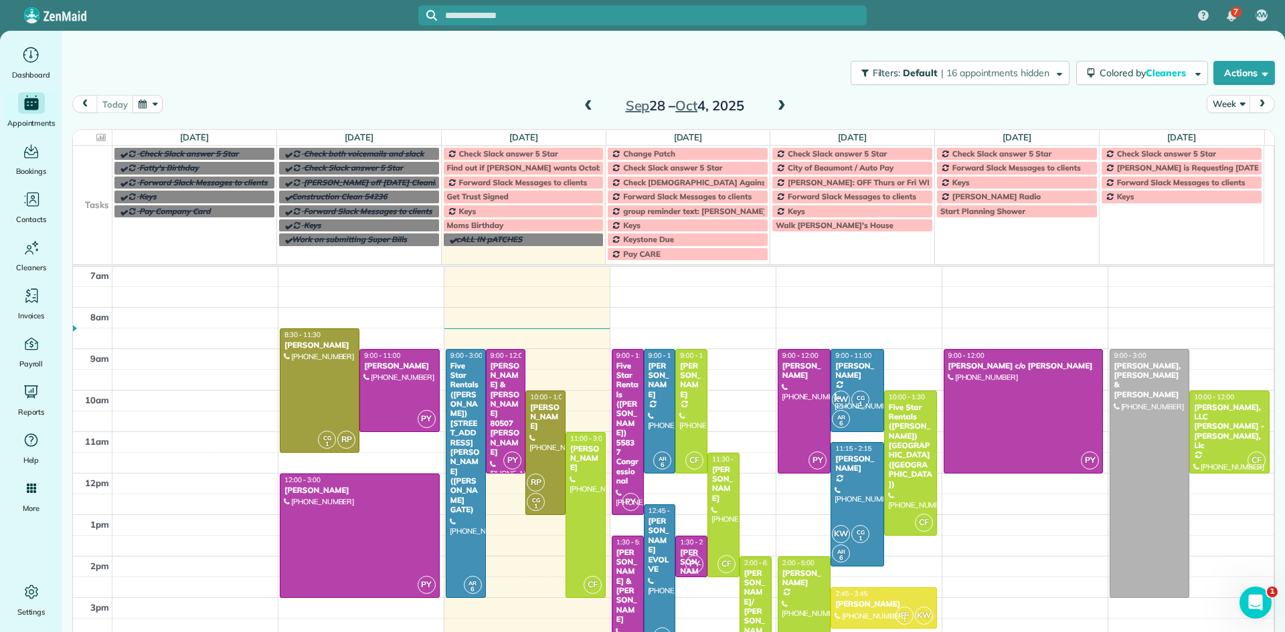
click at [782, 109] on span at bounding box center [781, 106] width 15 height 12
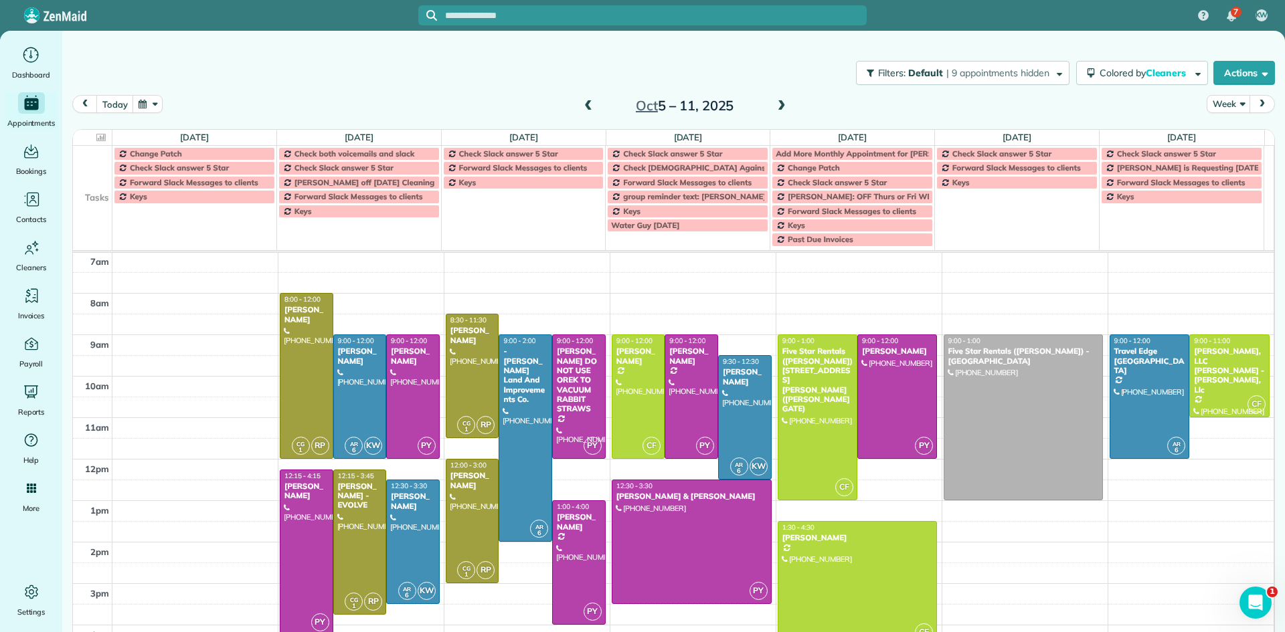
click at [780, 104] on span at bounding box center [781, 106] width 15 height 12
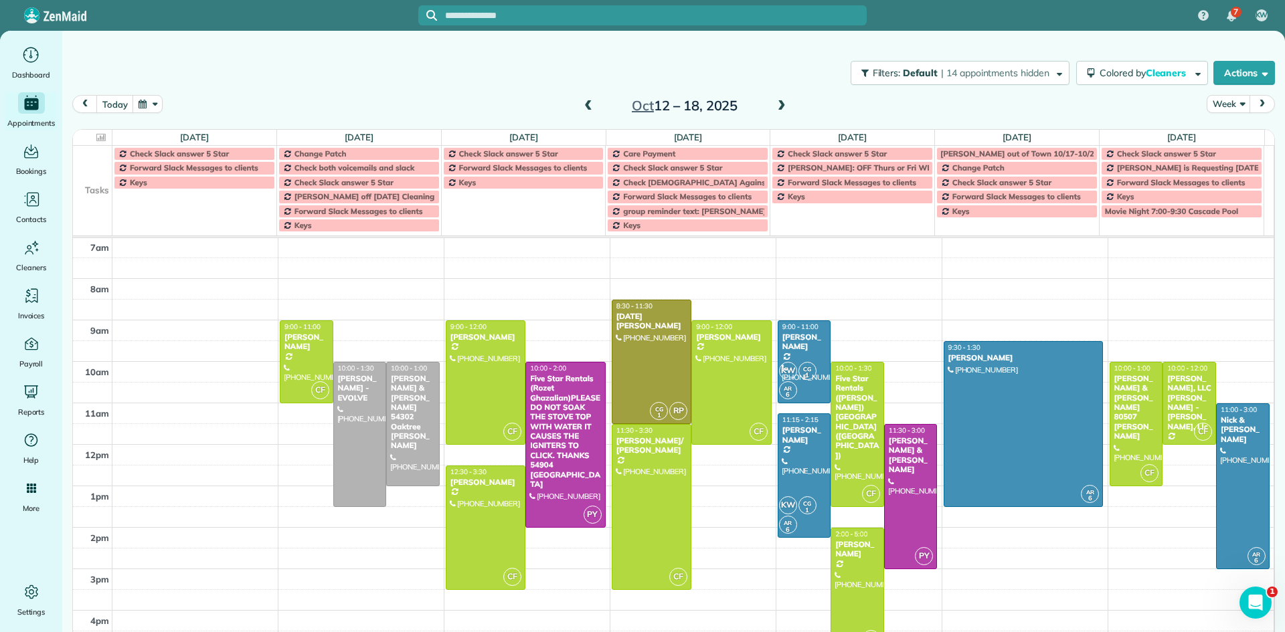
click at [587, 108] on span at bounding box center [588, 106] width 15 height 12
